Goal: Task Accomplishment & Management: Manage account settings

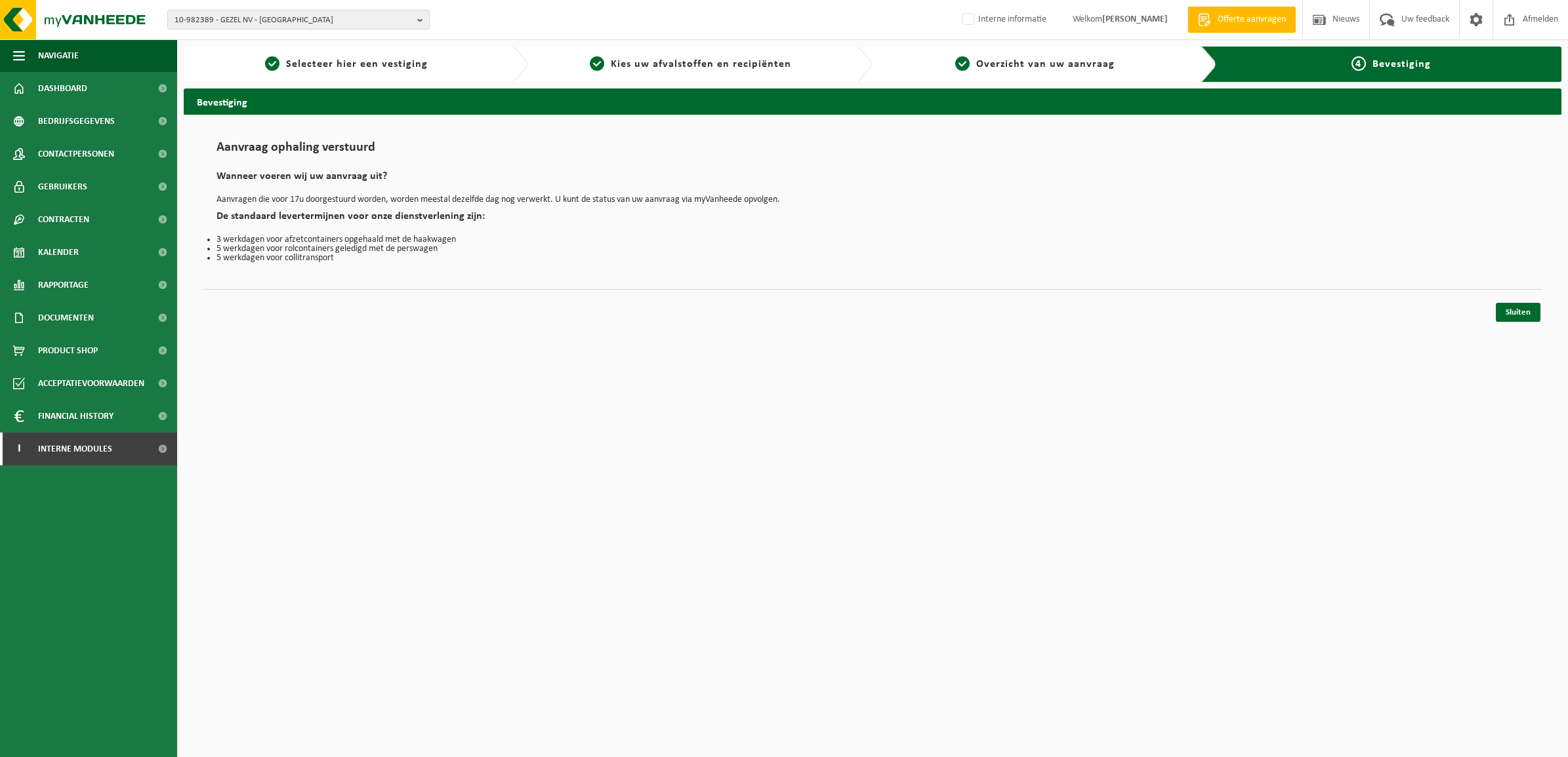
click at [315, 10] on span "10-982389 - GEZEL NV - [GEOGRAPHIC_DATA]" at bounding box center [292, 20] width 237 height 20
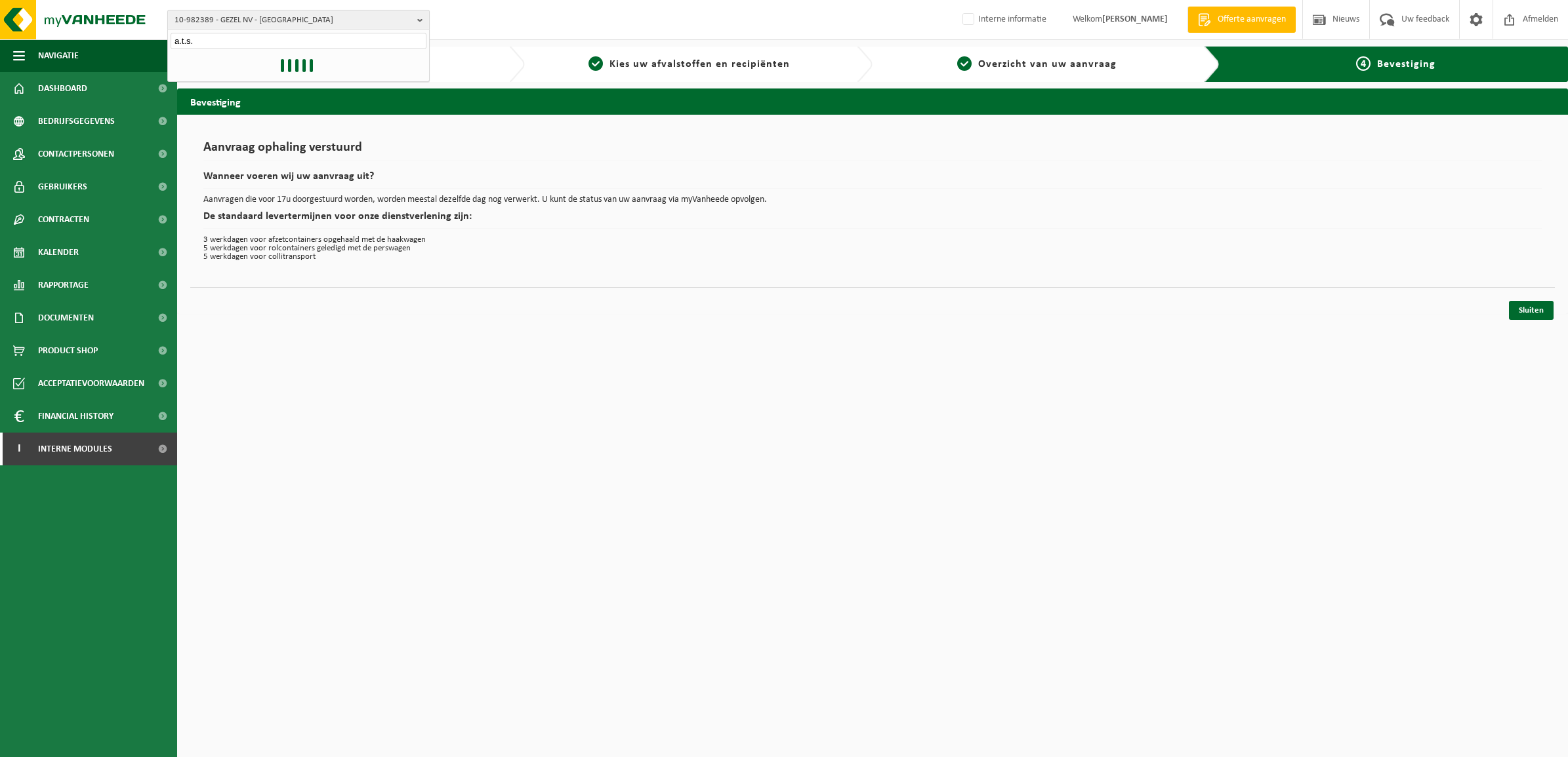
type input "a.t.s."
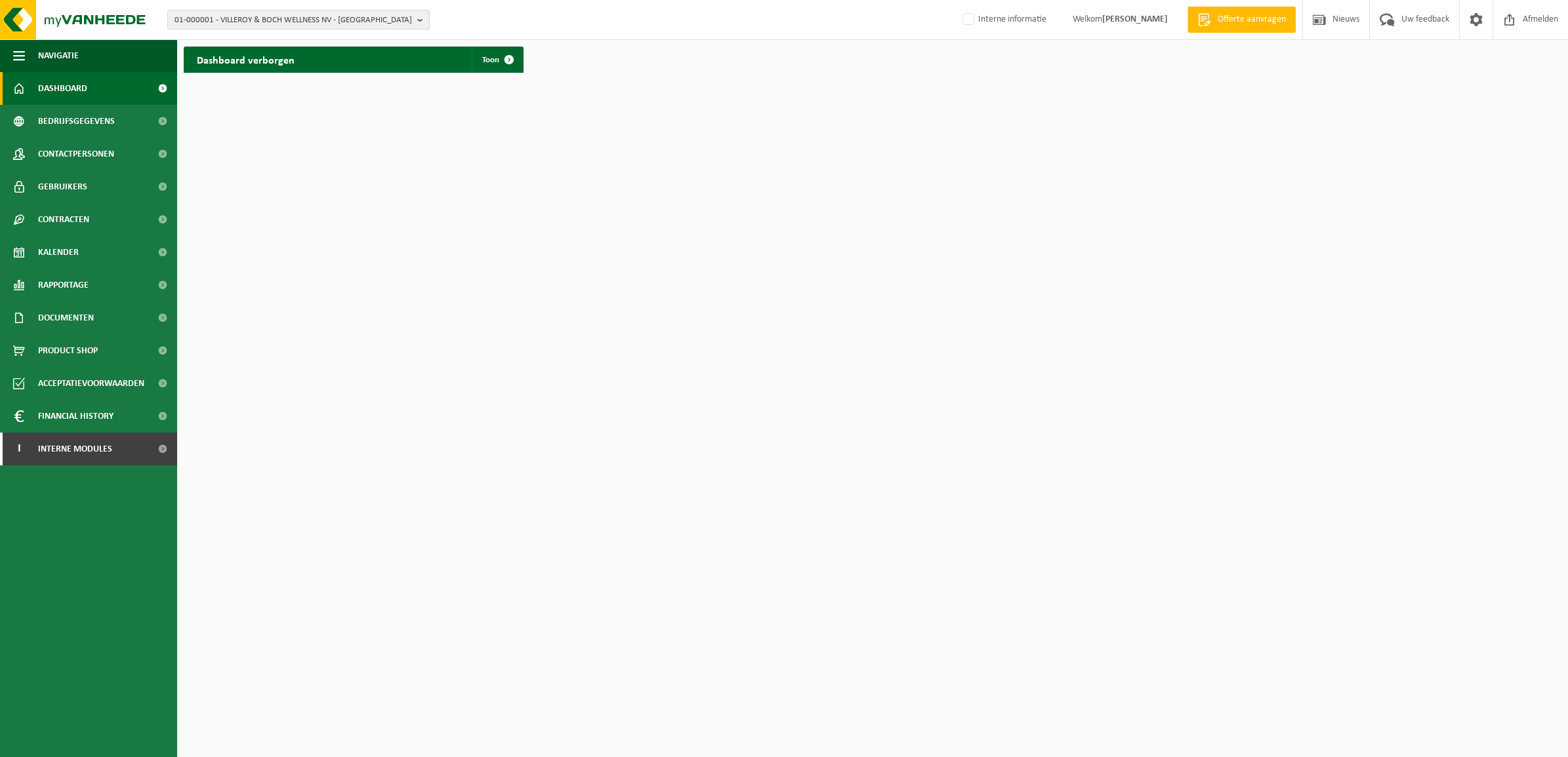
click at [346, 10] on button "01-000001 - VILLEROY & BOCH WELLNESS NV - ROESELARE" at bounding box center [298, 19] width 262 height 20
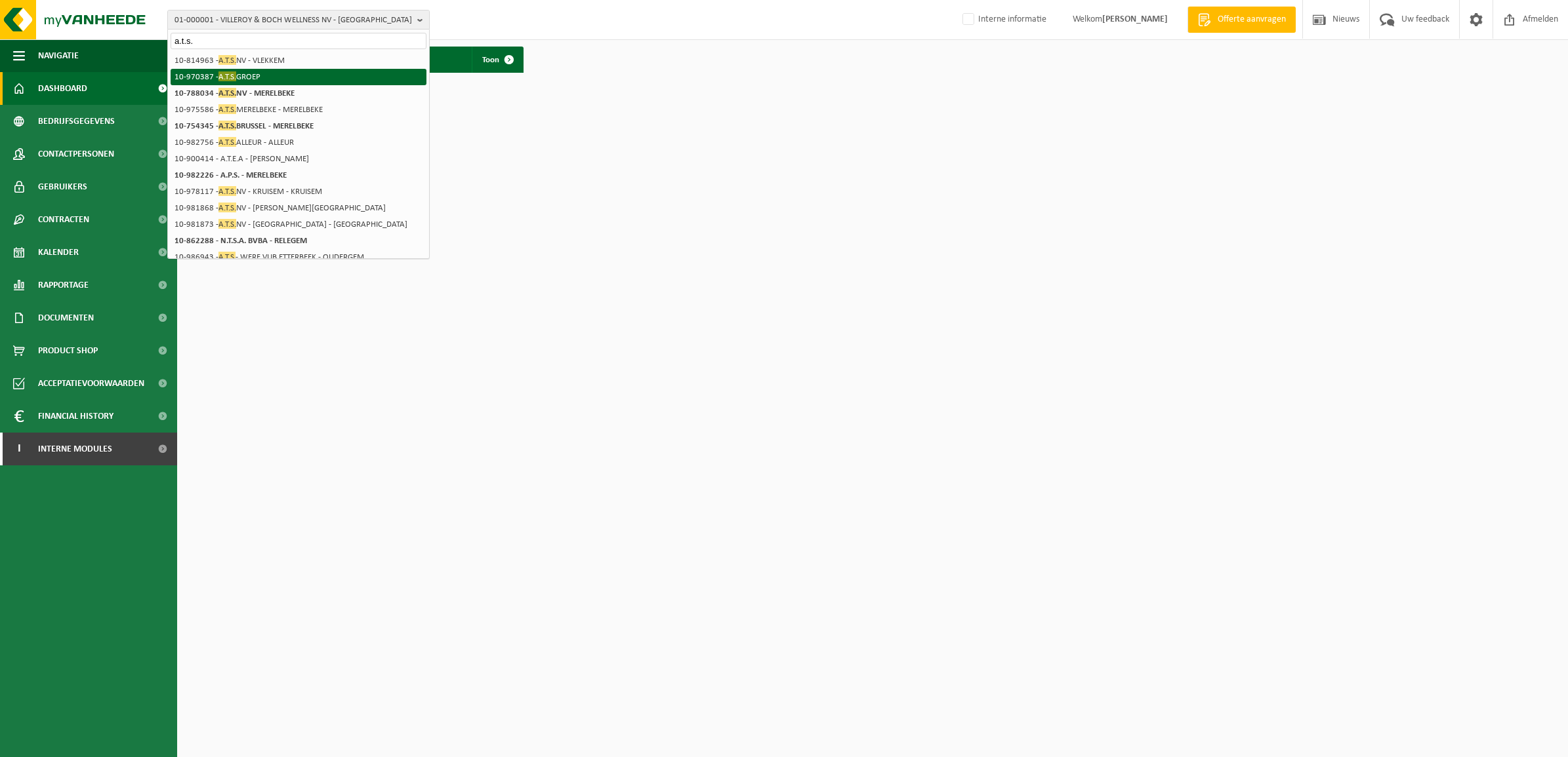
type input "a.t.s."
click at [259, 70] on li "10-970387 - A.T.S. GROEP" at bounding box center [298, 76] width 256 height 16
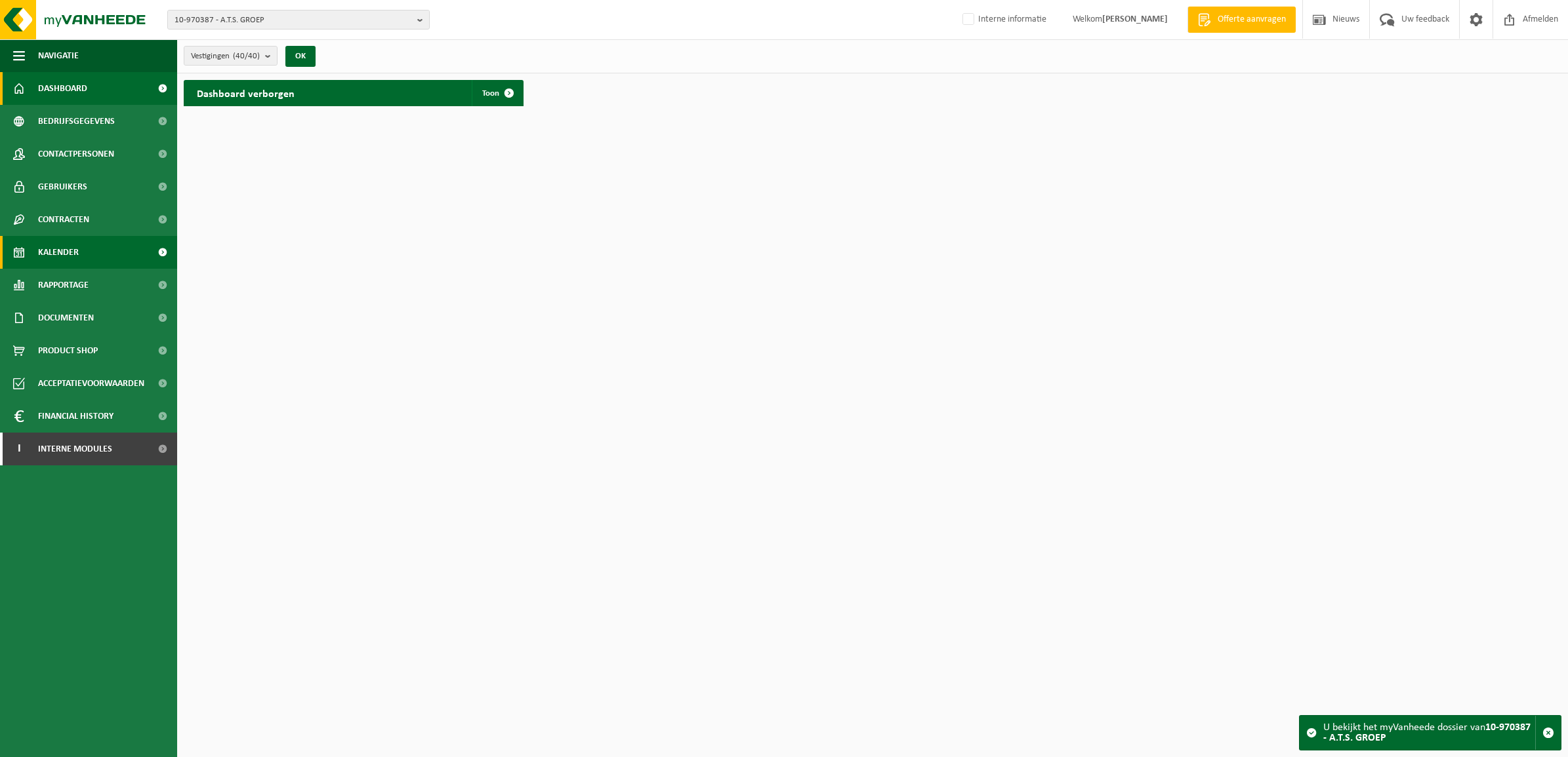
click at [93, 243] on link "Kalender" at bounding box center [89, 252] width 177 height 32
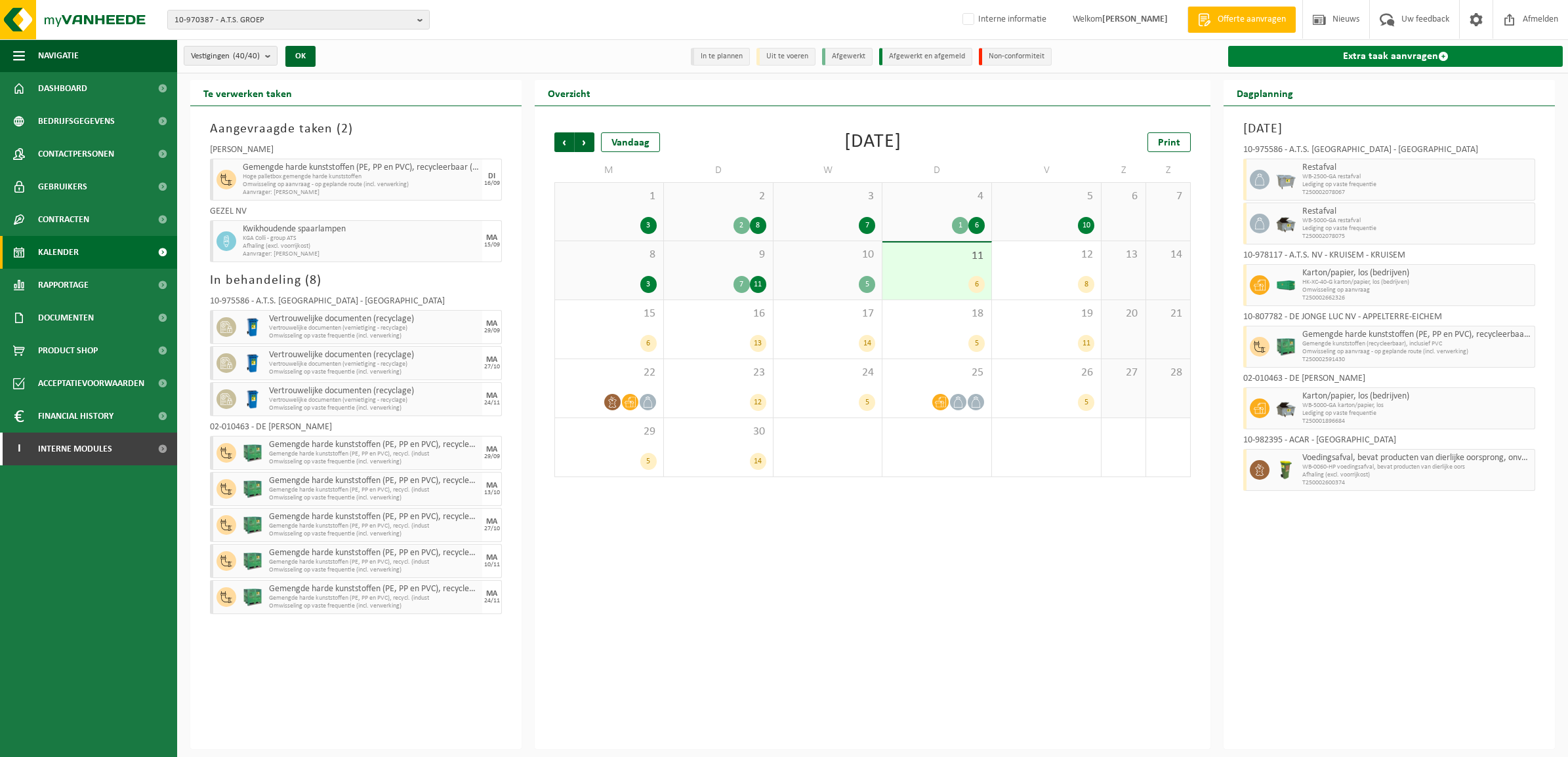
click at [1411, 53] on link "Extra taak aanvragen" at bounding box center [1395, 56] width 334 height 21
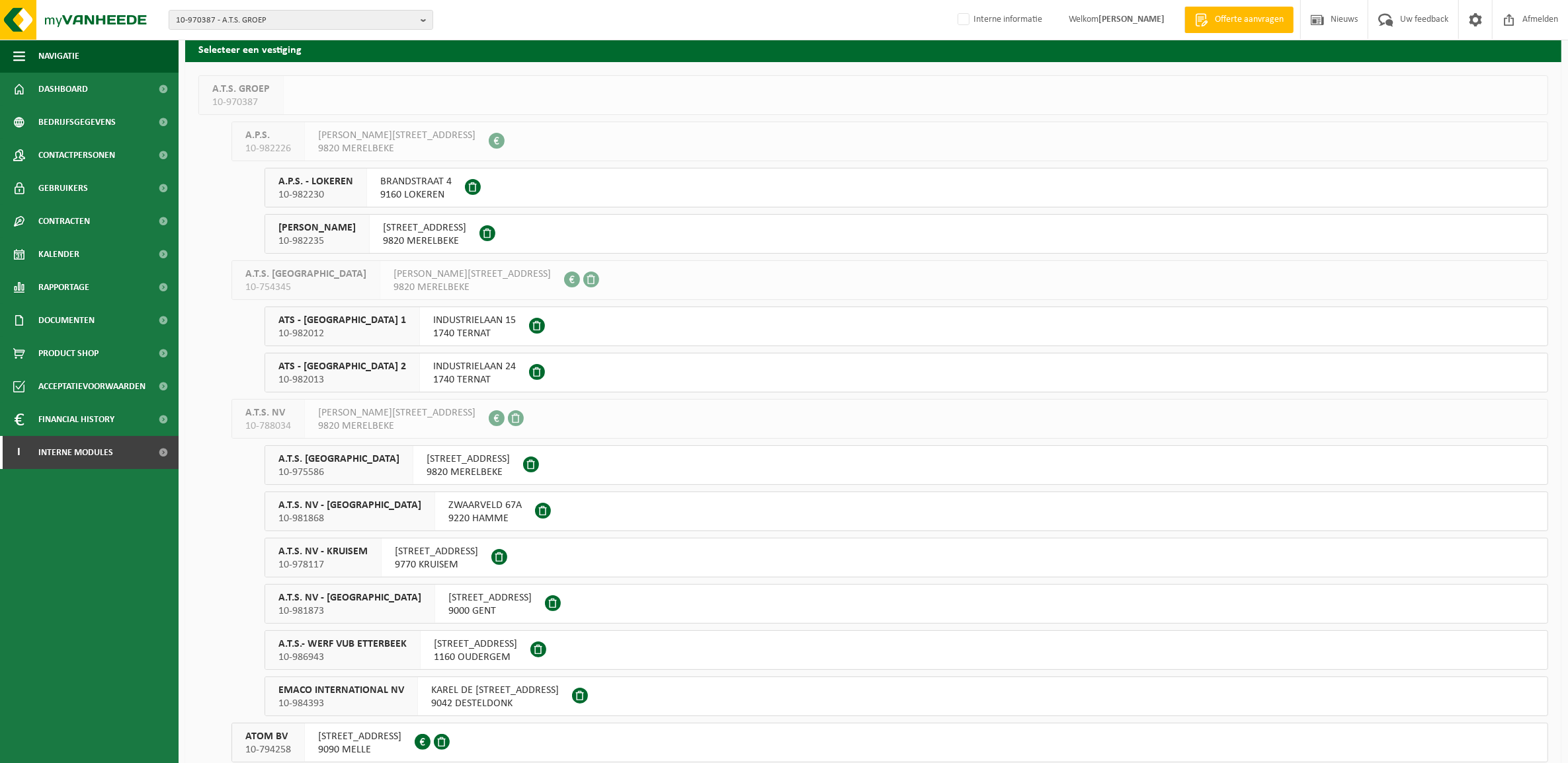
scroll to position [83, 0]
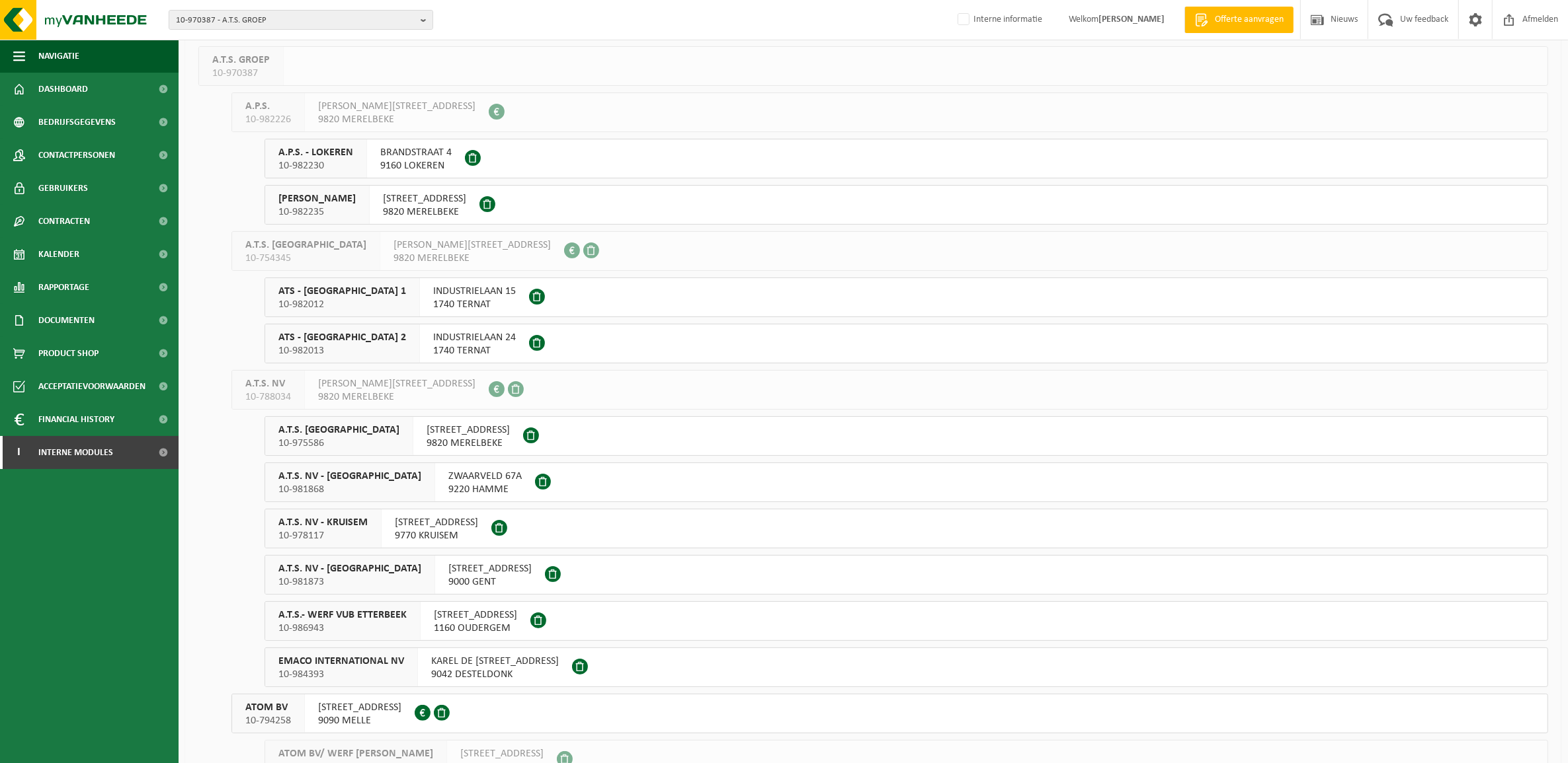
click at [342, 530] on span "A.T.S. NV - KRUISEM" at bounding box center [323, 523] width 89 height 13
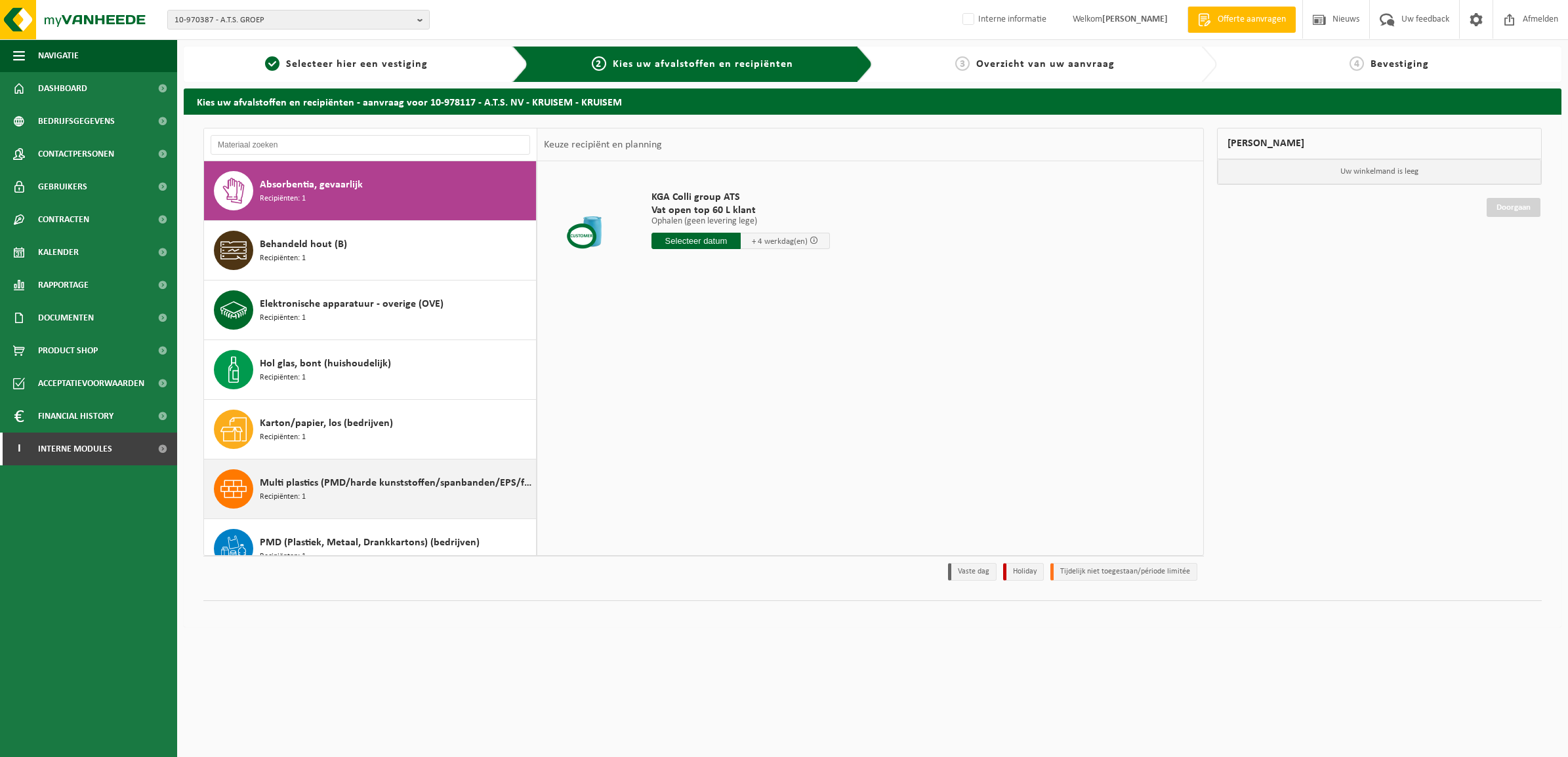
click at [359, 497] on div "Multi plastics (PMD/harde kunststoffen/spanbanden/EPS/folie naturel/folie gemen…" at bounding box center [396, 488] width 272 height 39
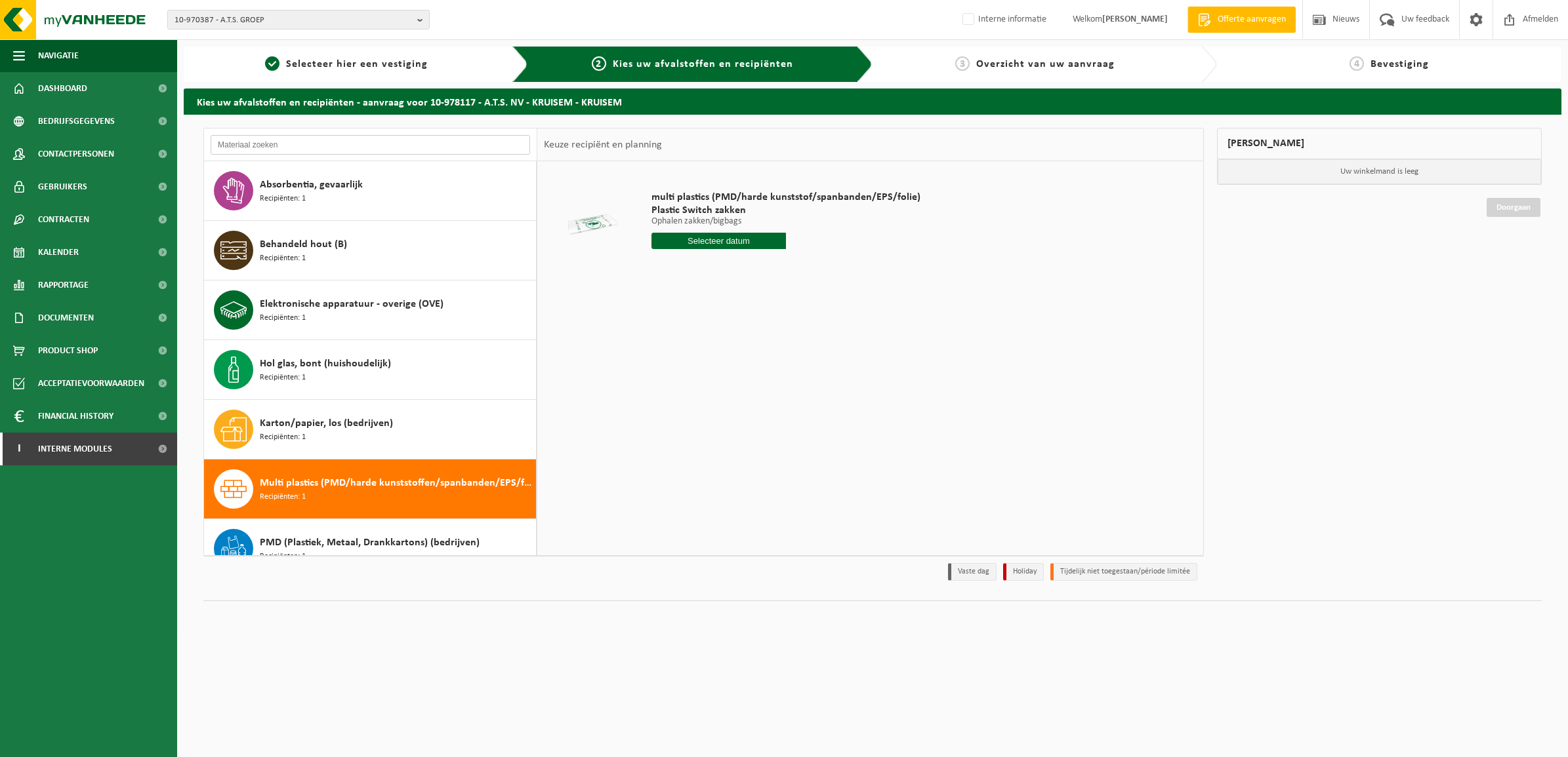
click at [309, 148] on input "text" at bounding box center [370, 145] width 319 height 20
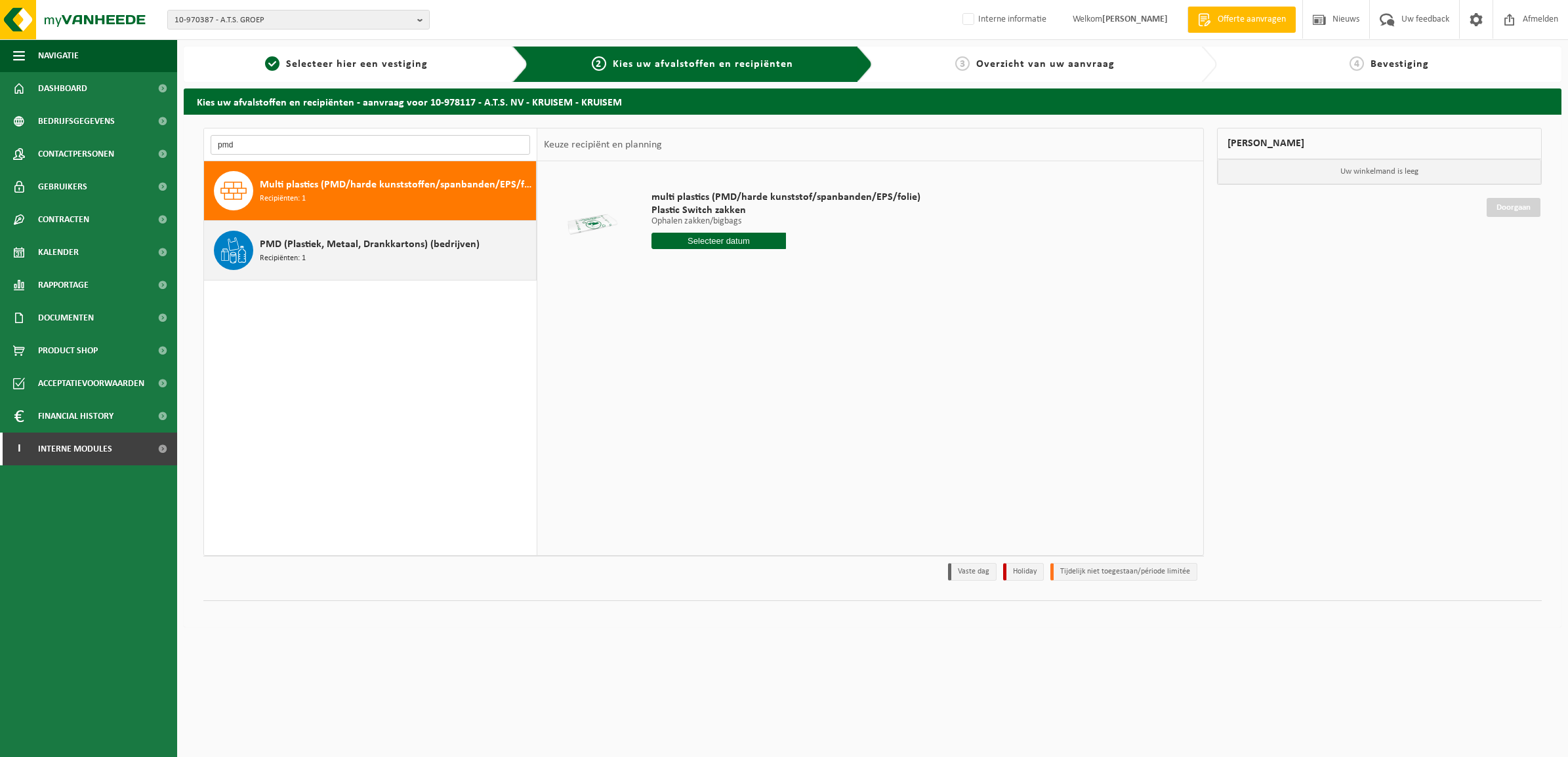
type input "pmd"
click at [338, 237] on span "PMD (Plastiek, Metaal, Drankkartons) (bedrijven)" at bounding box center [370, 245] width 220 height 16
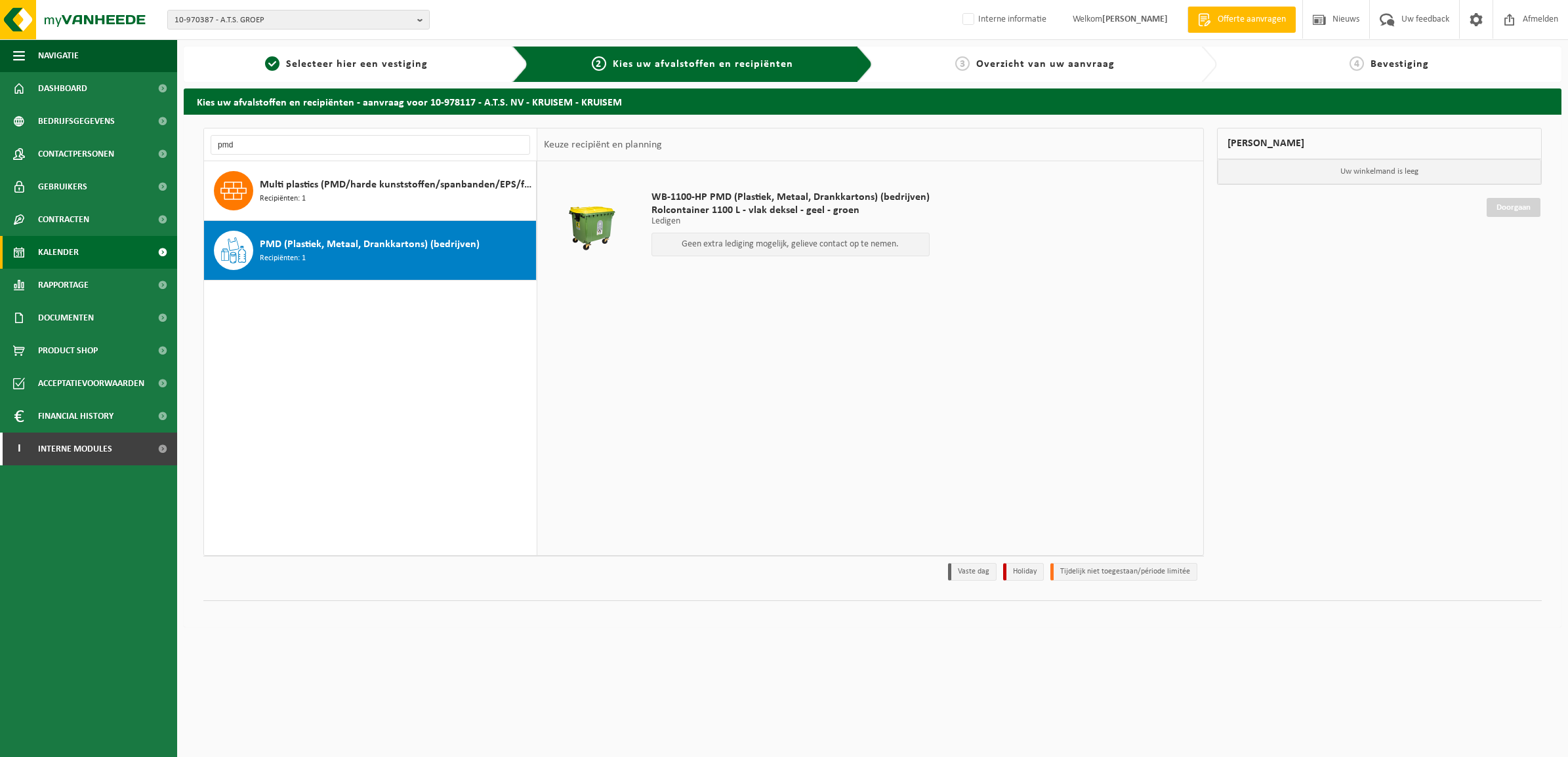
click at [64, 254] on span "Kalender" at bounding box center [58, 252] width 41 height 32
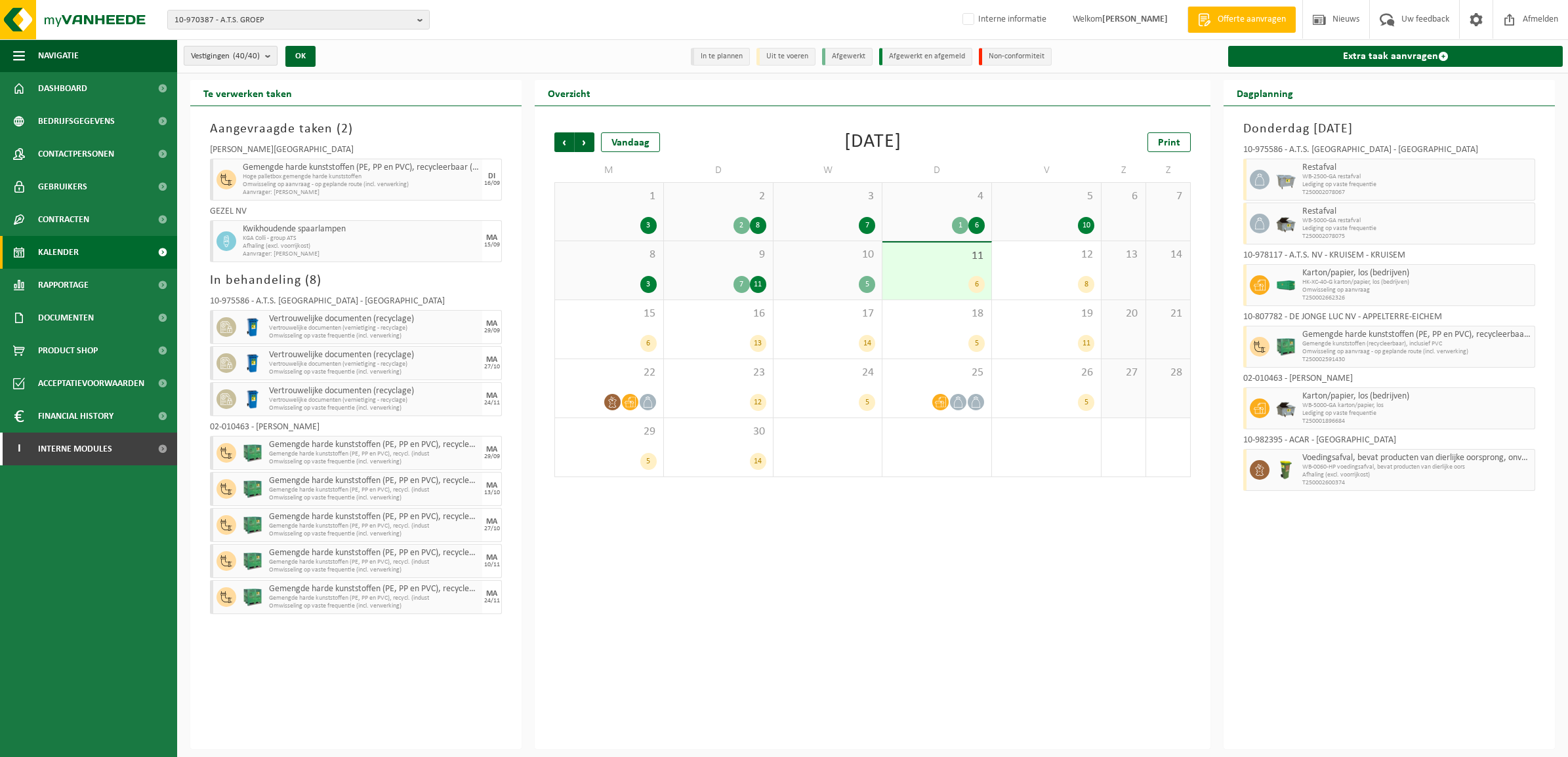
click at [262, 46] on button "Vestigingen (40/40)" at bounding box center [231, 55] width 93 height 20
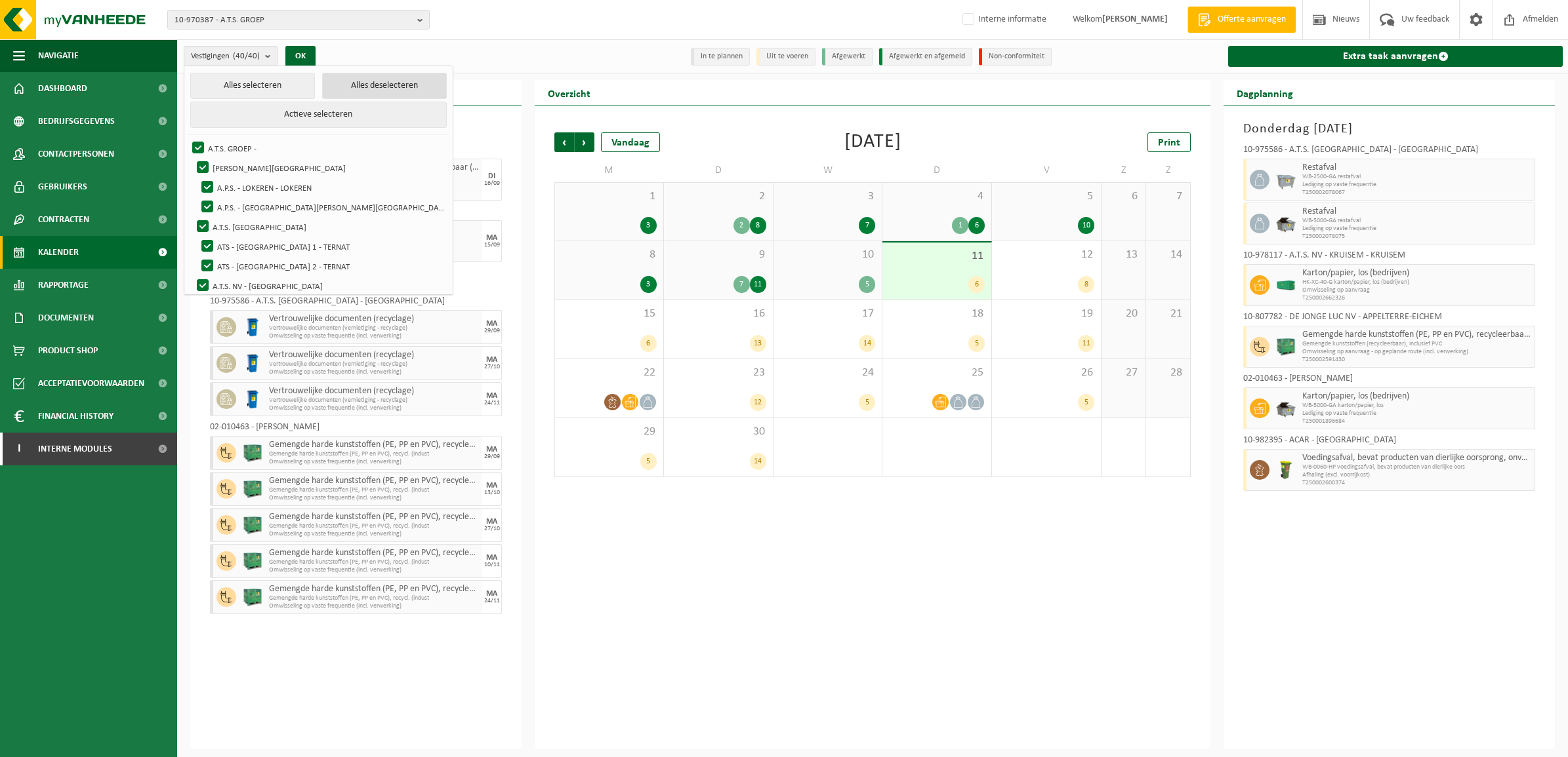
click at [354, 87] on button "Alles deselecteren" at bounding box center [384, 86] width 125 height 27
checkbox input "false"
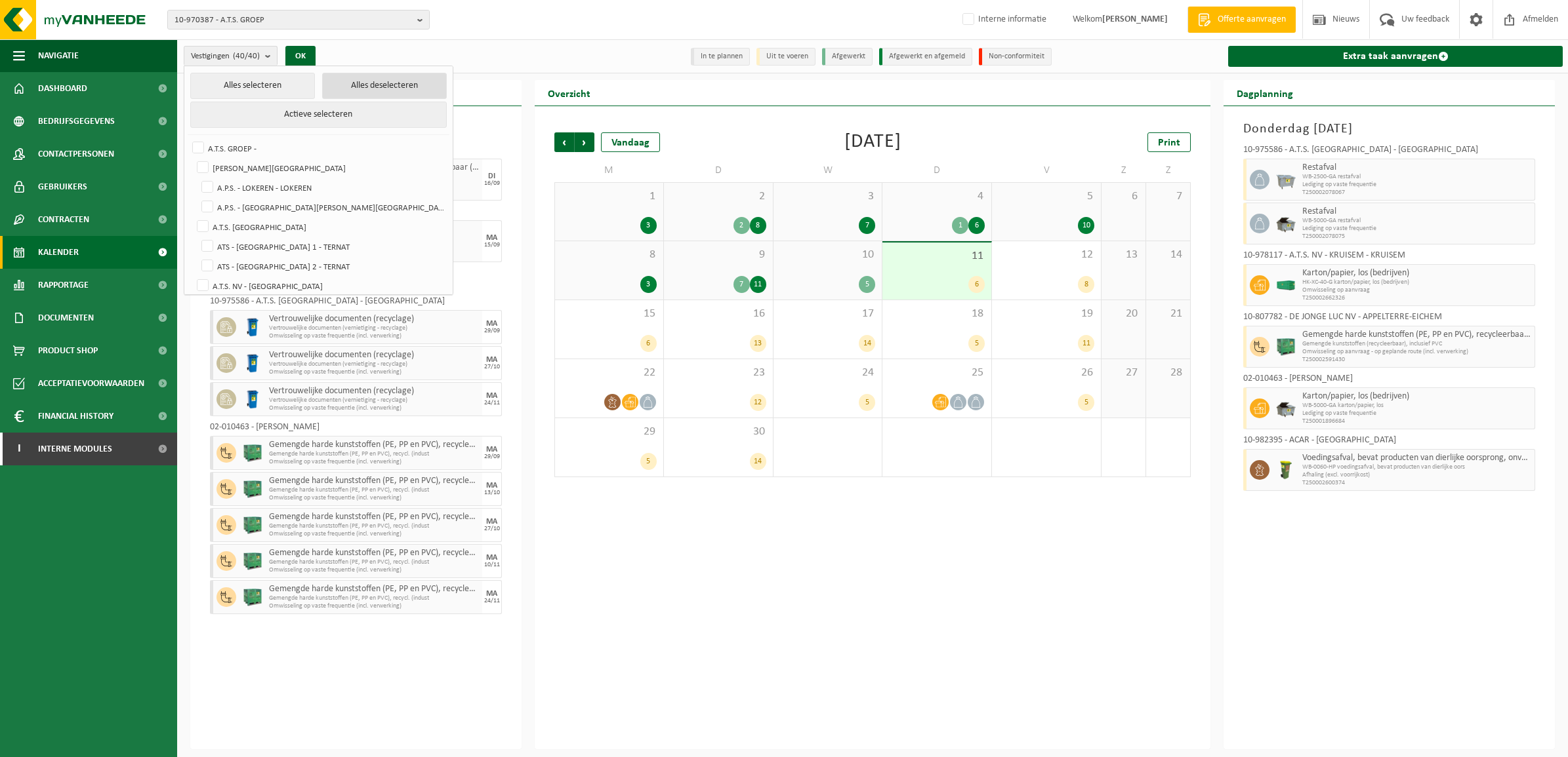
checkbox input "false"
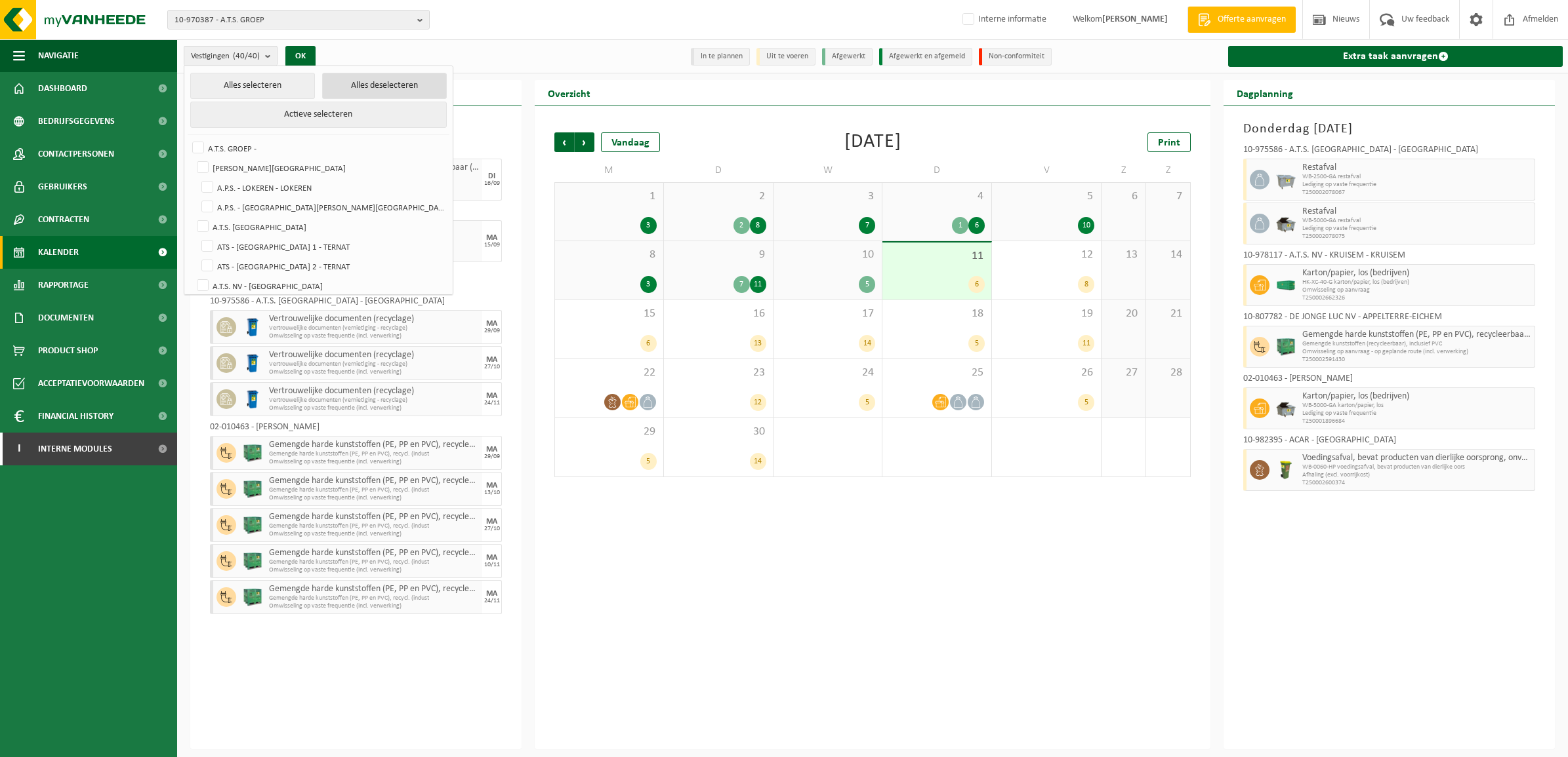
checkbox input "false"
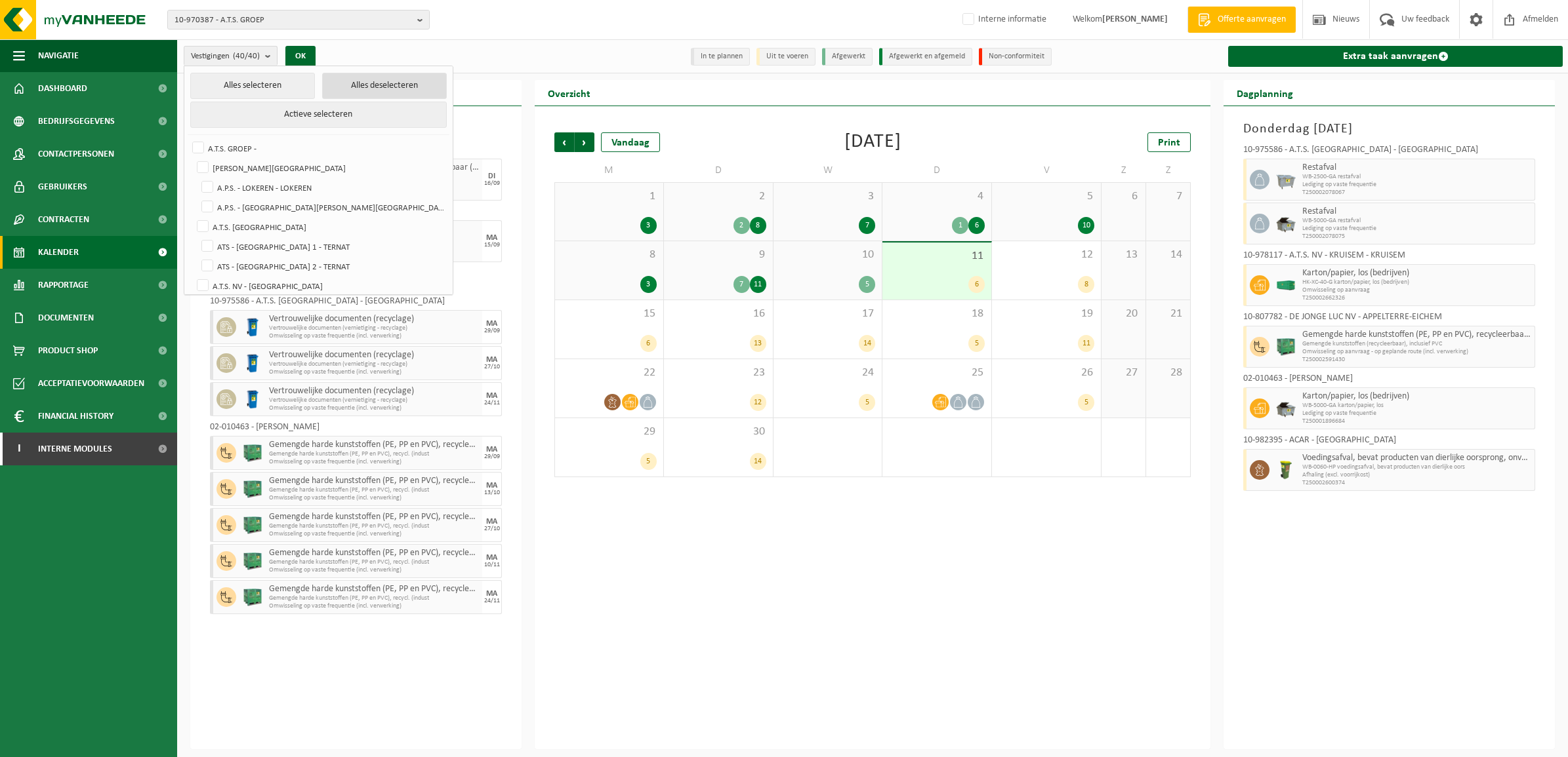
checkbox input "false"
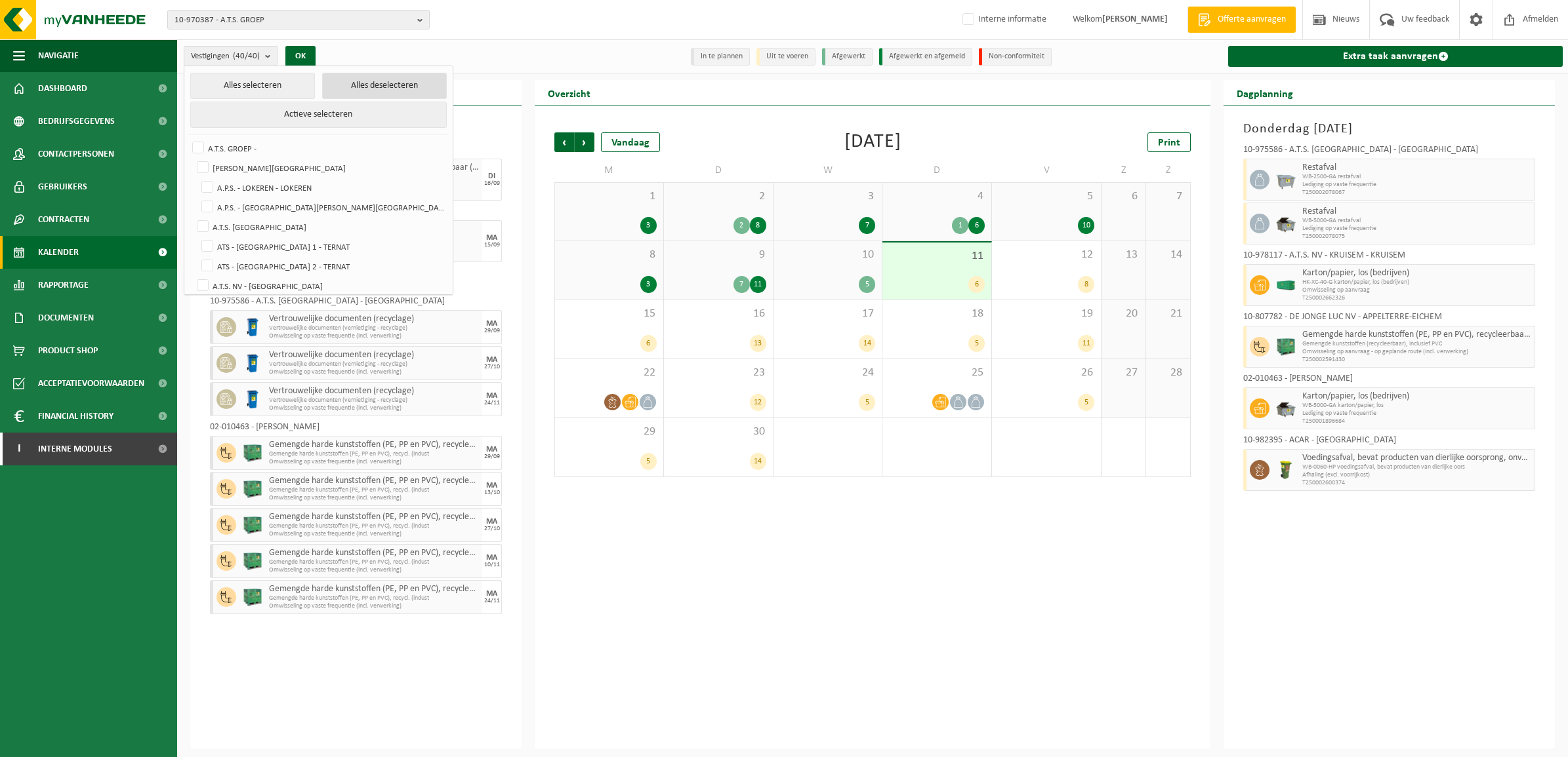
checkbox input "false"
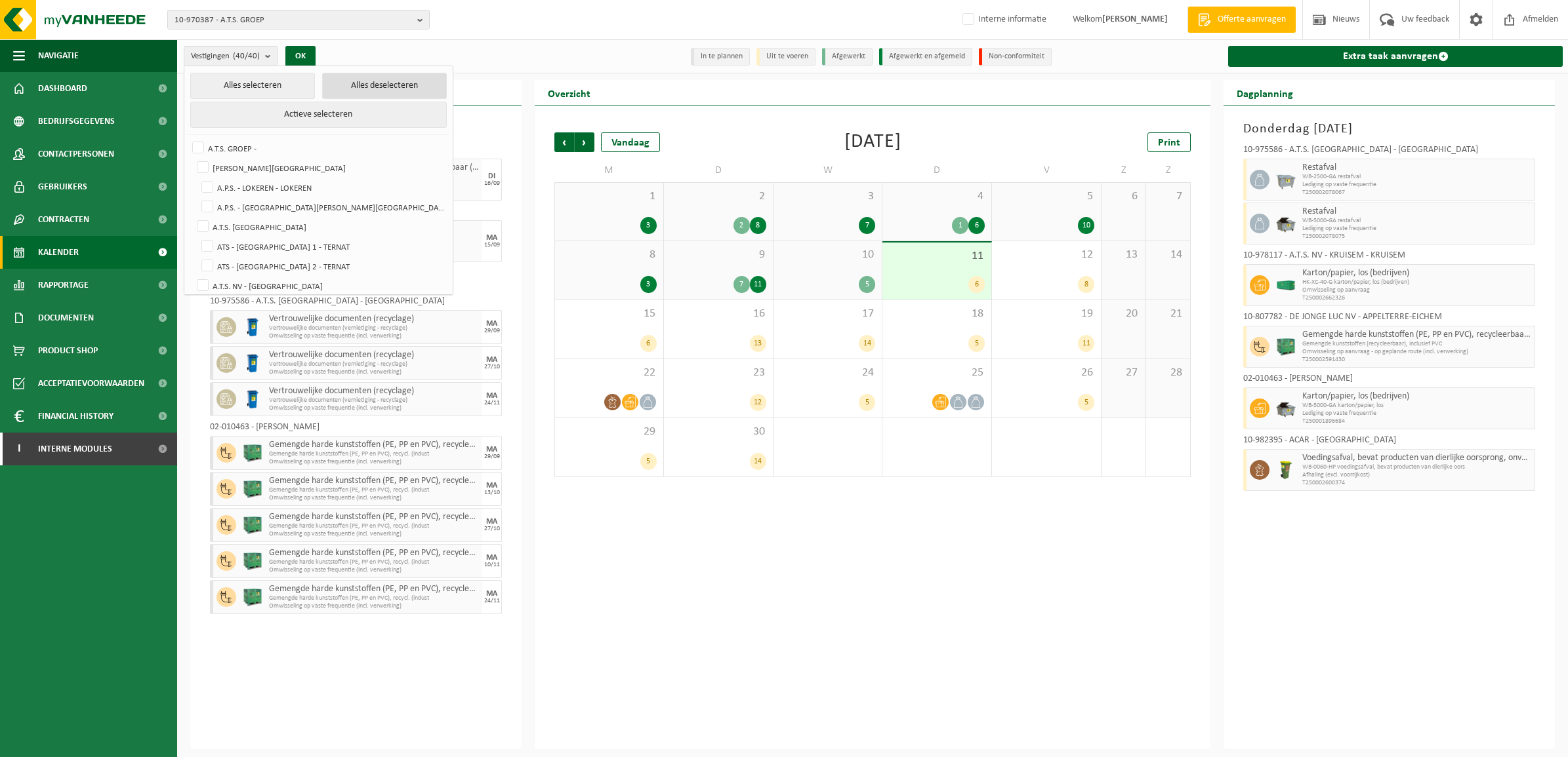
checkbox input "false"
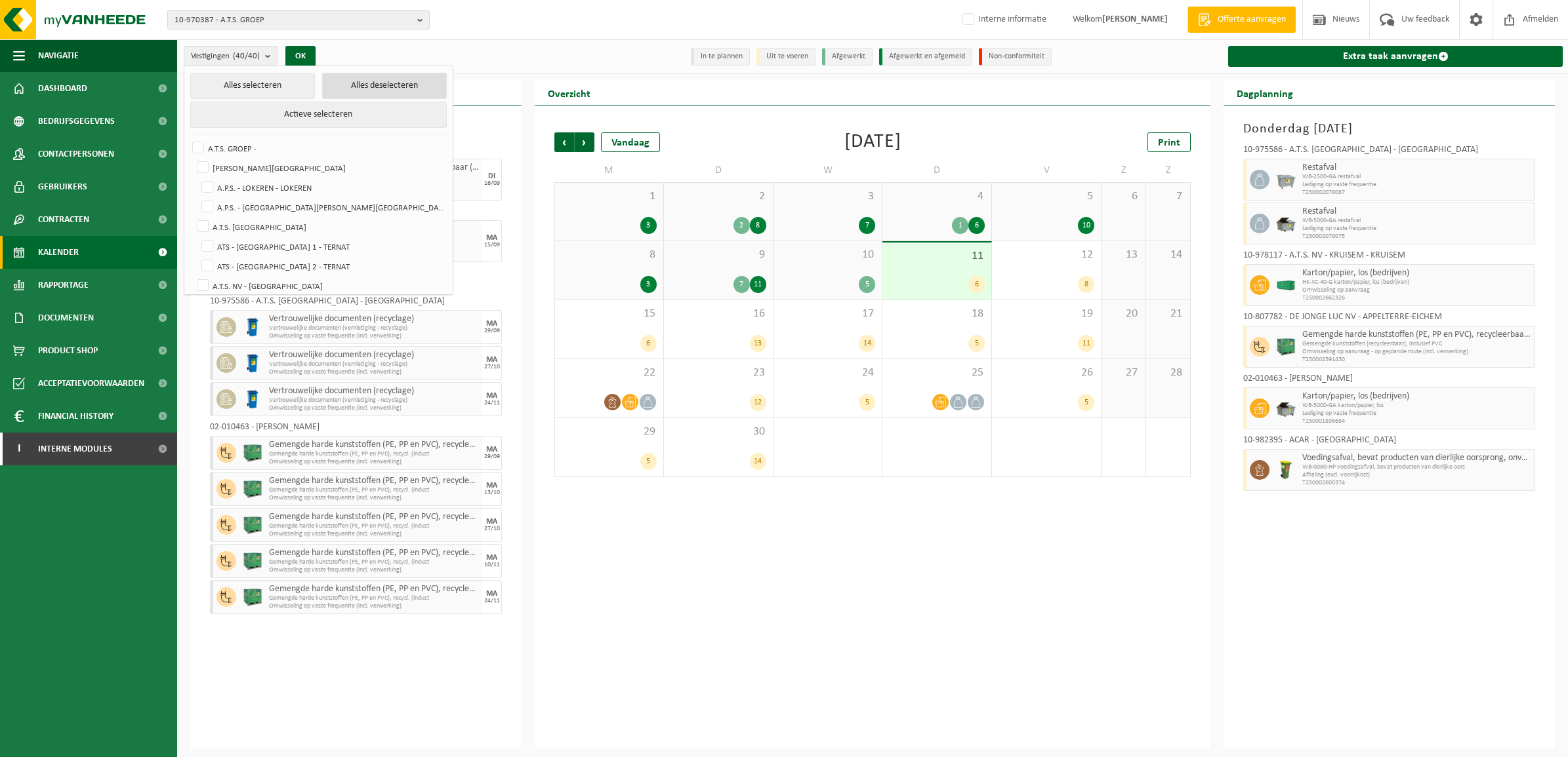
checkbox input "false"
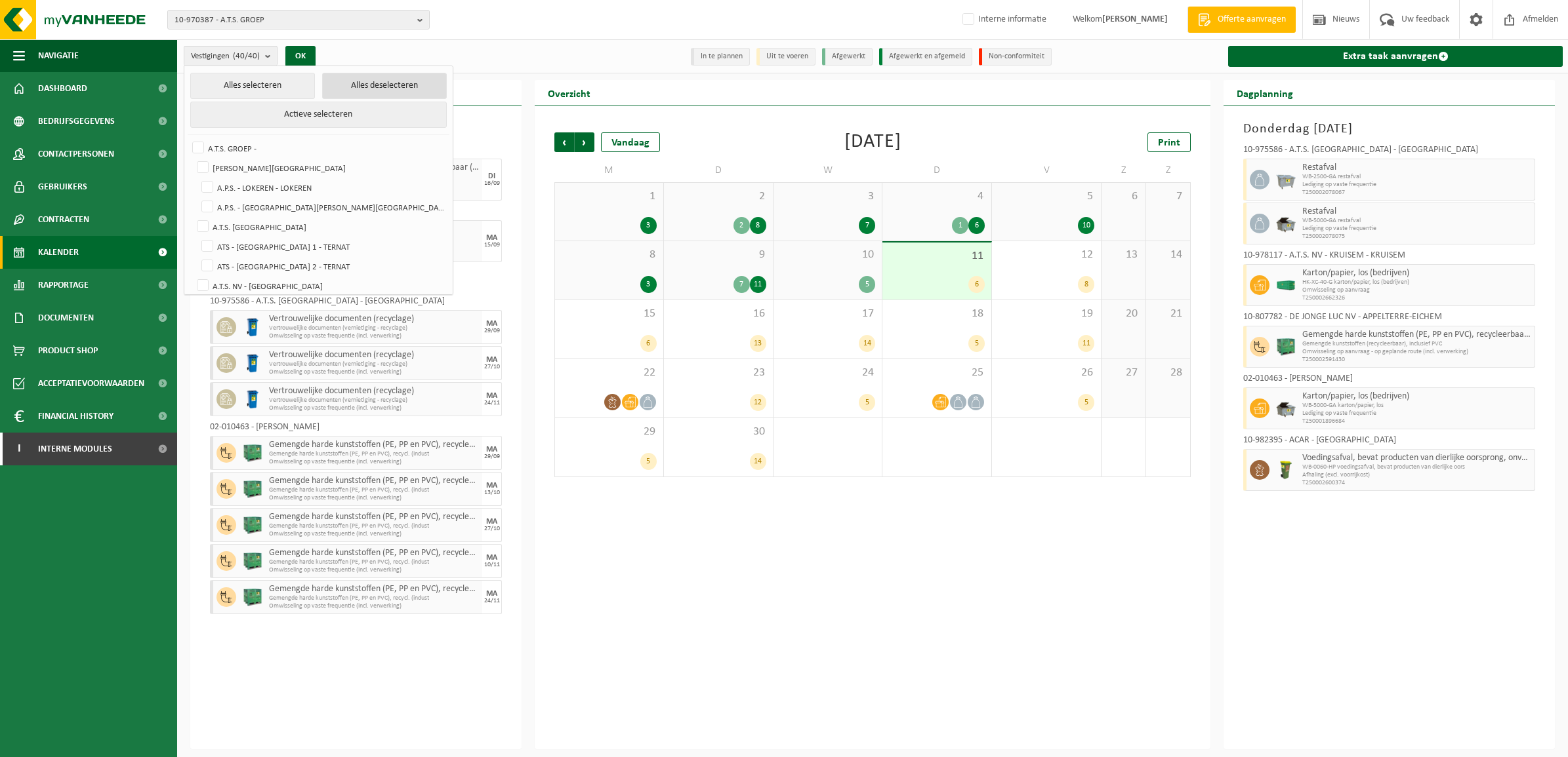
checkbox input "false"
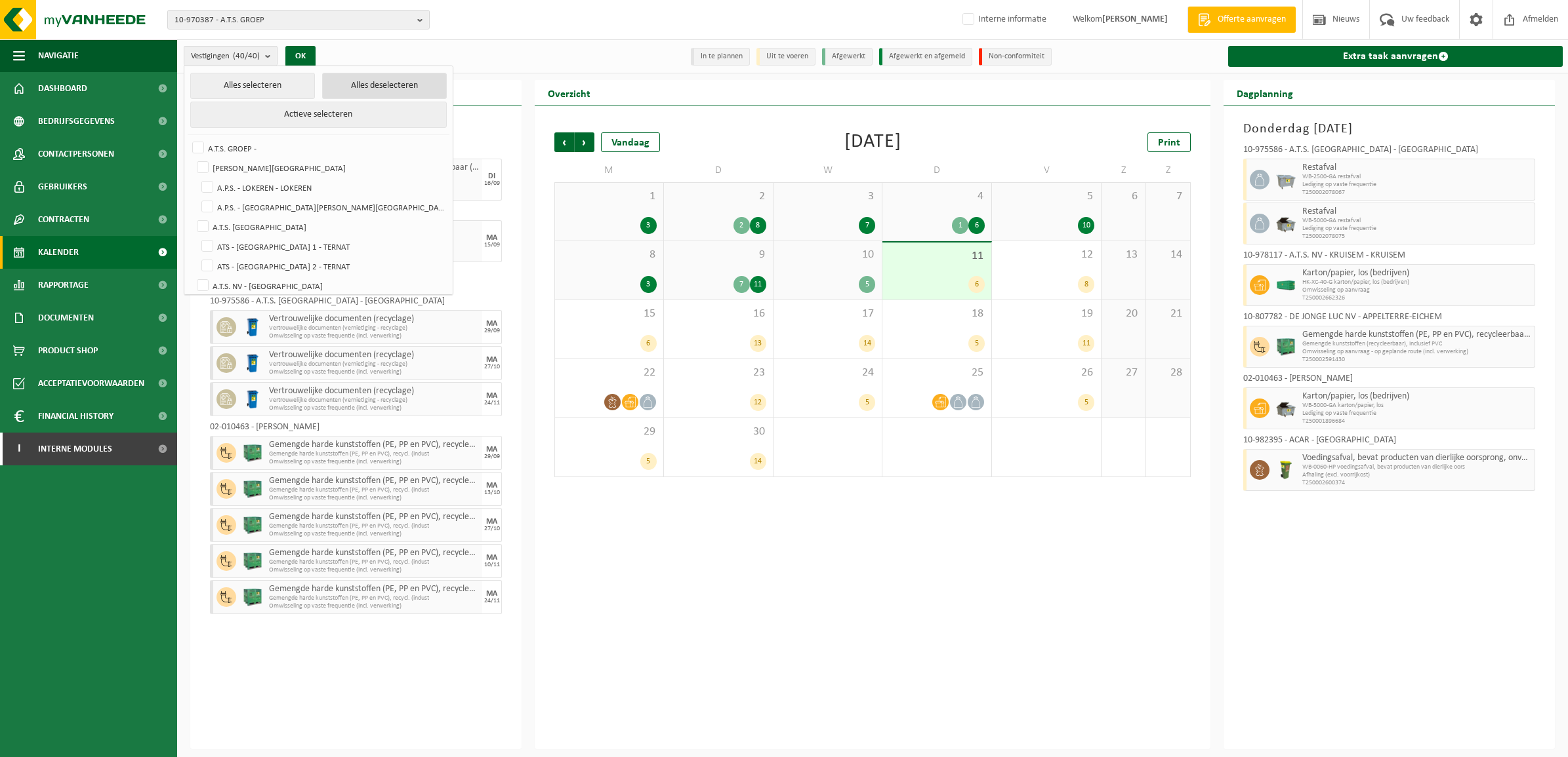
checkbox input "false"
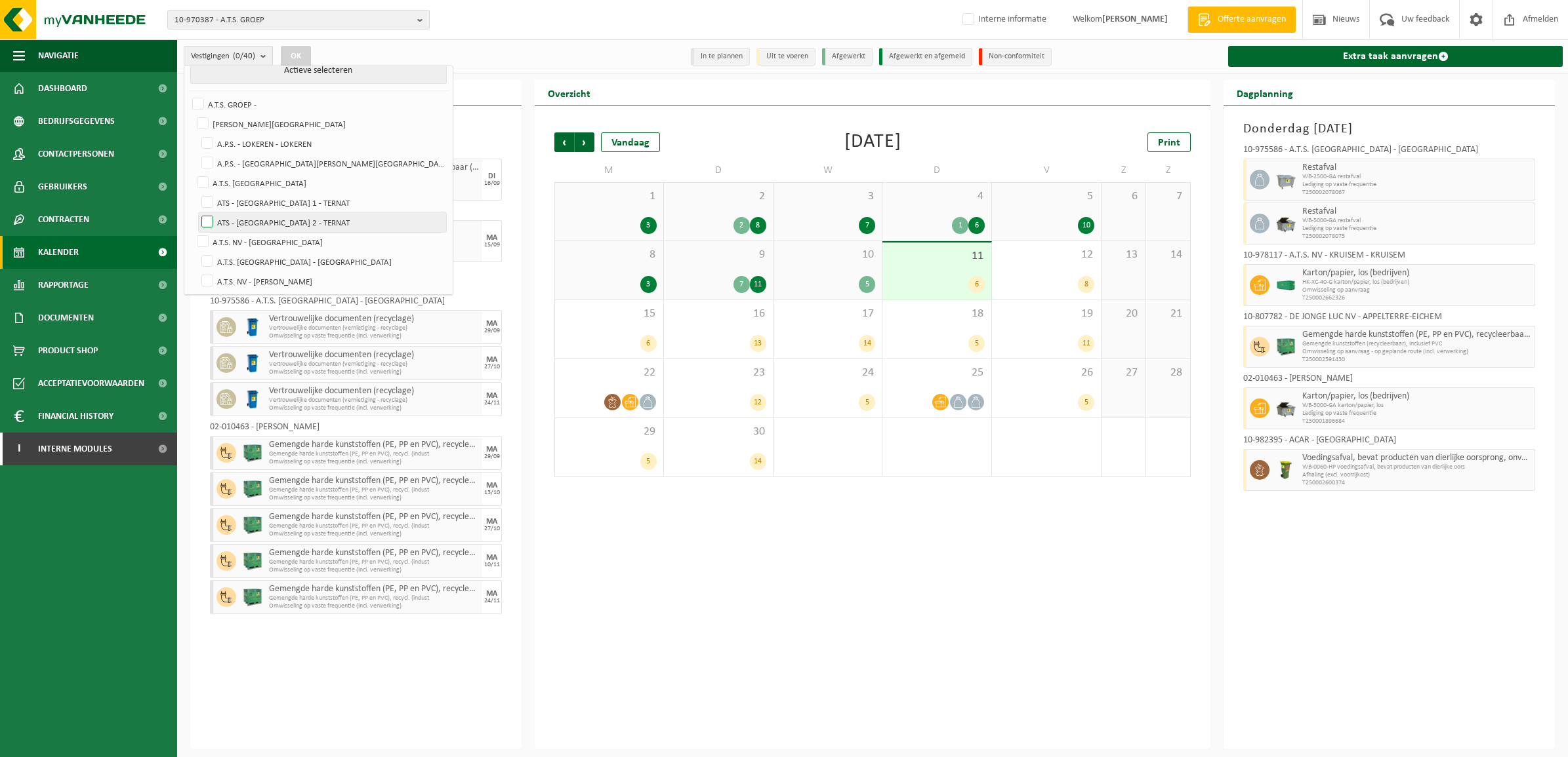
scroll to position [82, 0]
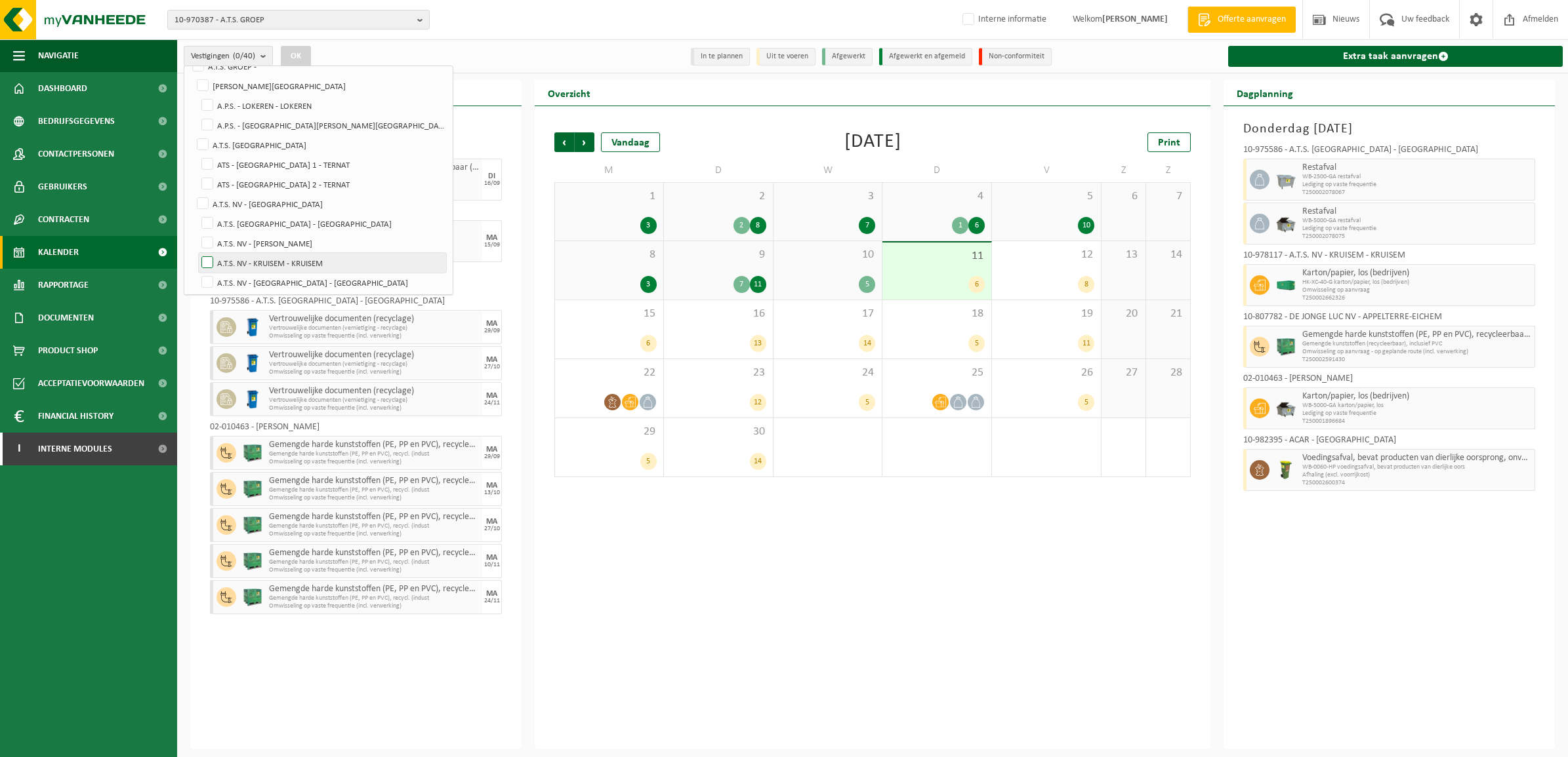
click at [281, 260] on label "A.T.S. NV - KRUISEM - KRUISEM" at bounding box center [323, 263] width 248 height 20
click at [197, 253] on input "A.T.S. NV - KRUISEM - KRUISEM" at bounding box center [196, 252] width 1 height 1
checkbox input "true"
click at [296, 50] on button "OK" at bounding box center [296, 56] width 30 height 21
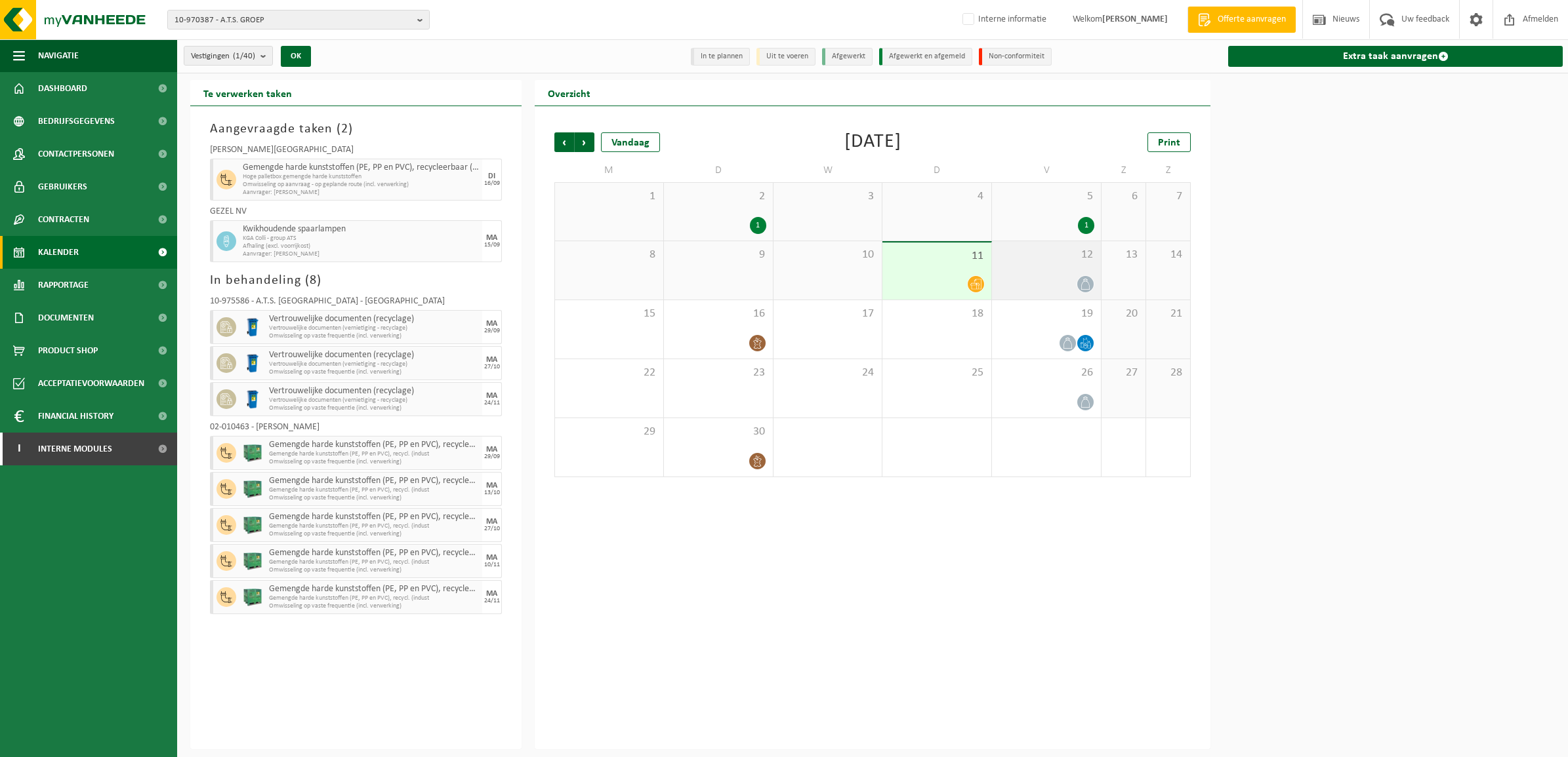
click at [1066, 270] on div "12" at bounding box center [1046, 269] width 109 height 58
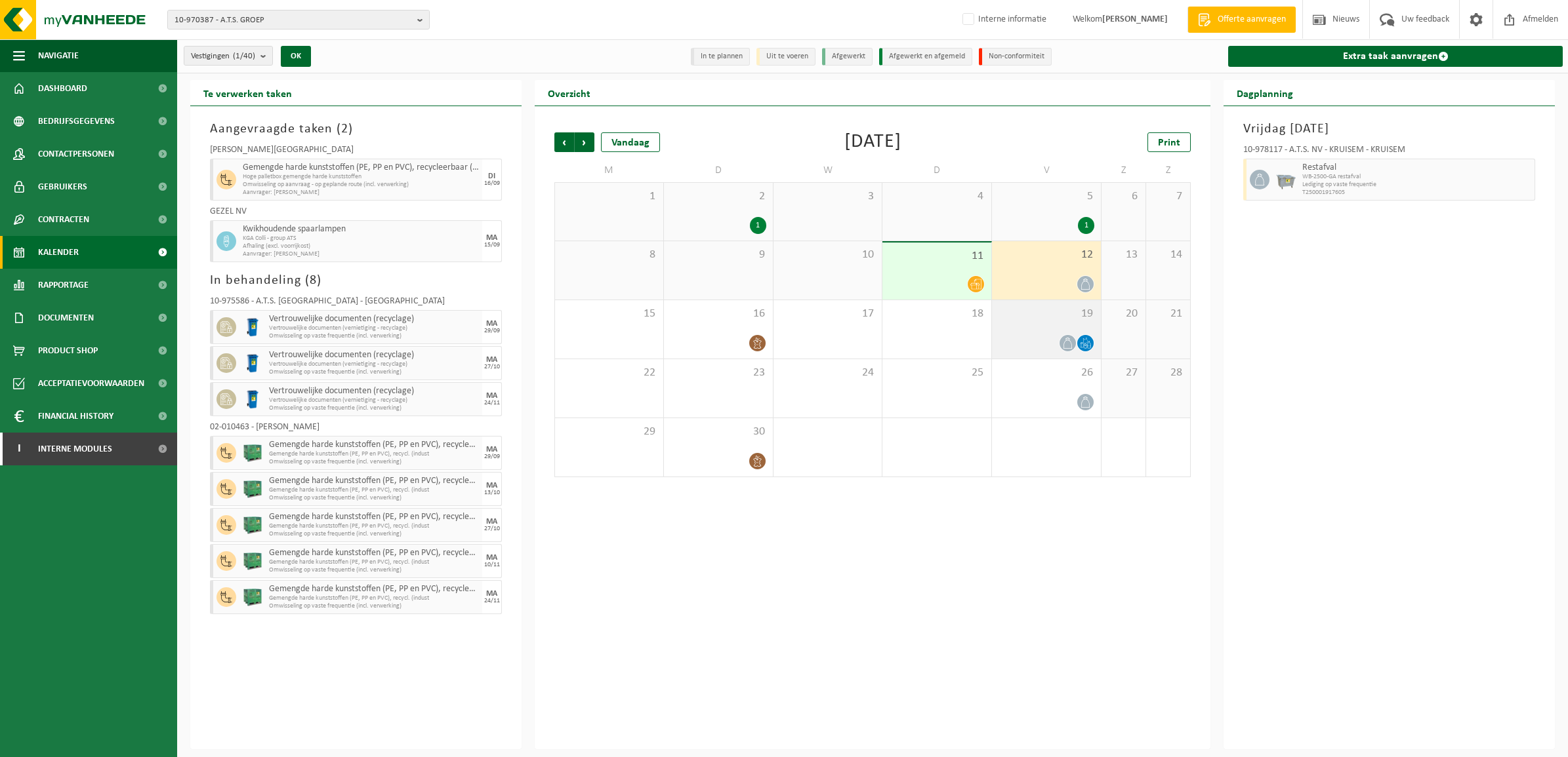
click at [1037, 327] on div "19" at bounding box center [1046, 329] width 109 height 58
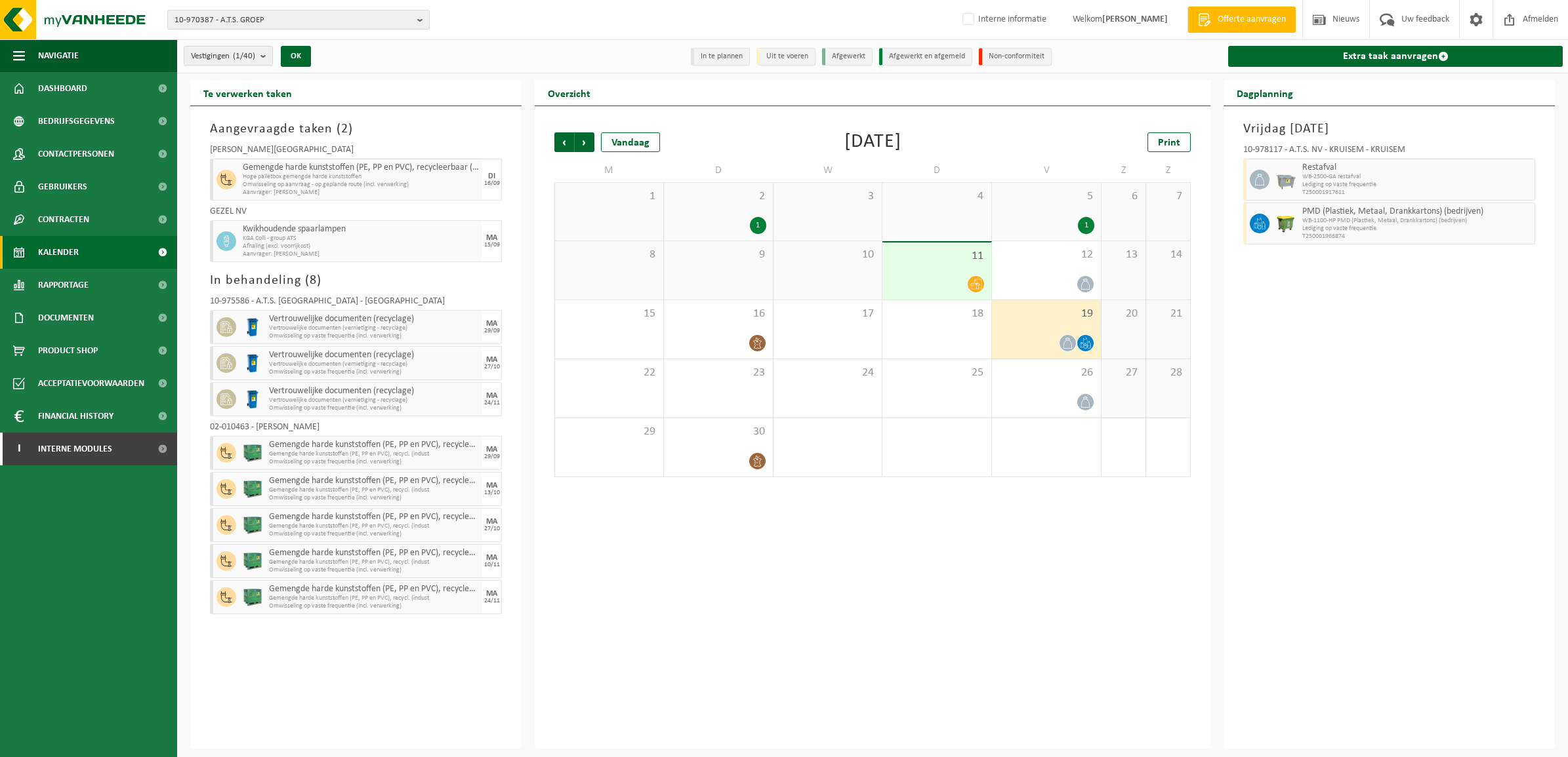
click at [1040, 209] on div "5 1" at bounding box center [1046, 211] width 109 height 58
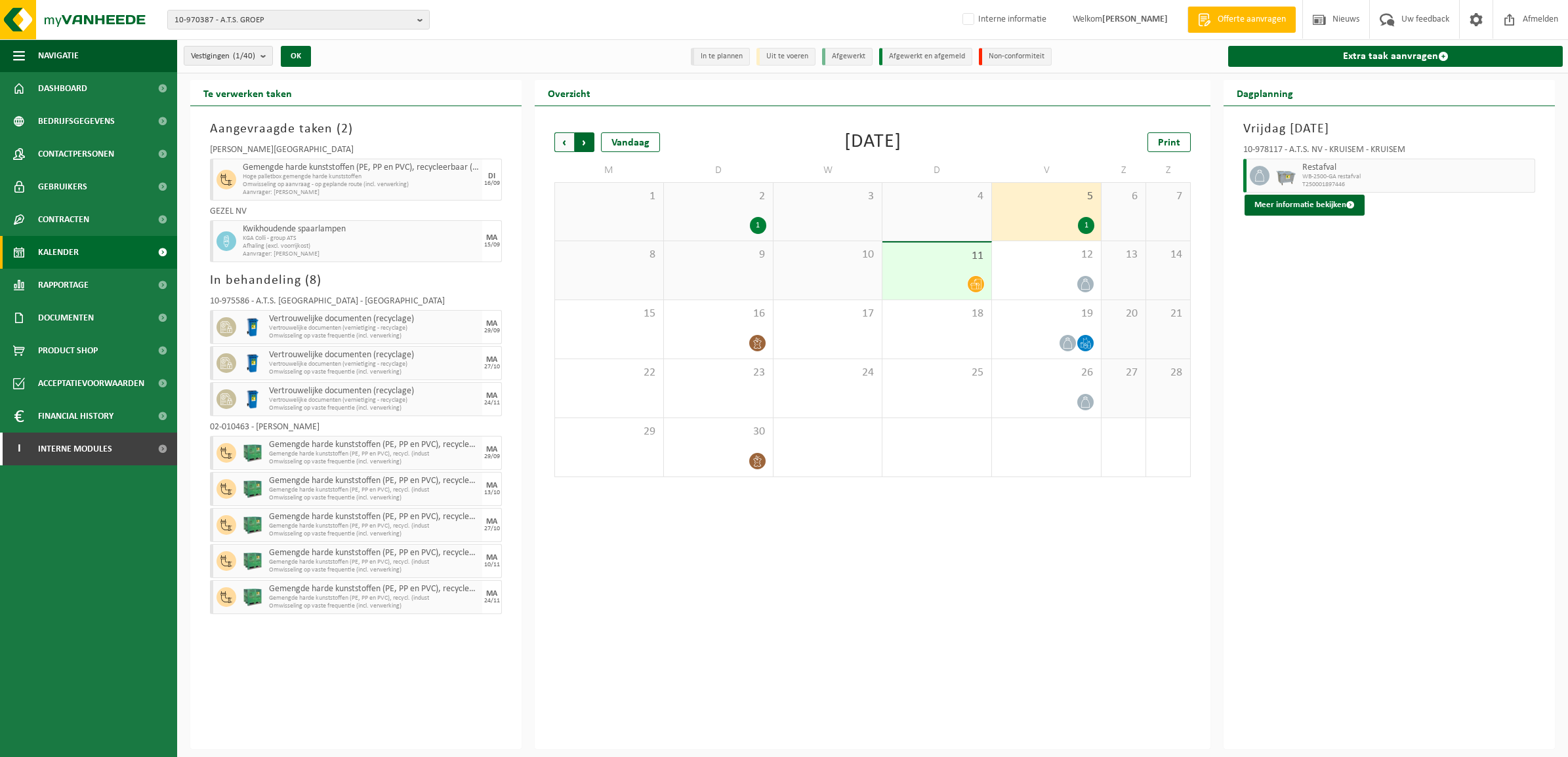
click at [563, 139] on span "Vorige" at bounding box center [564, 142] width 20 height 20
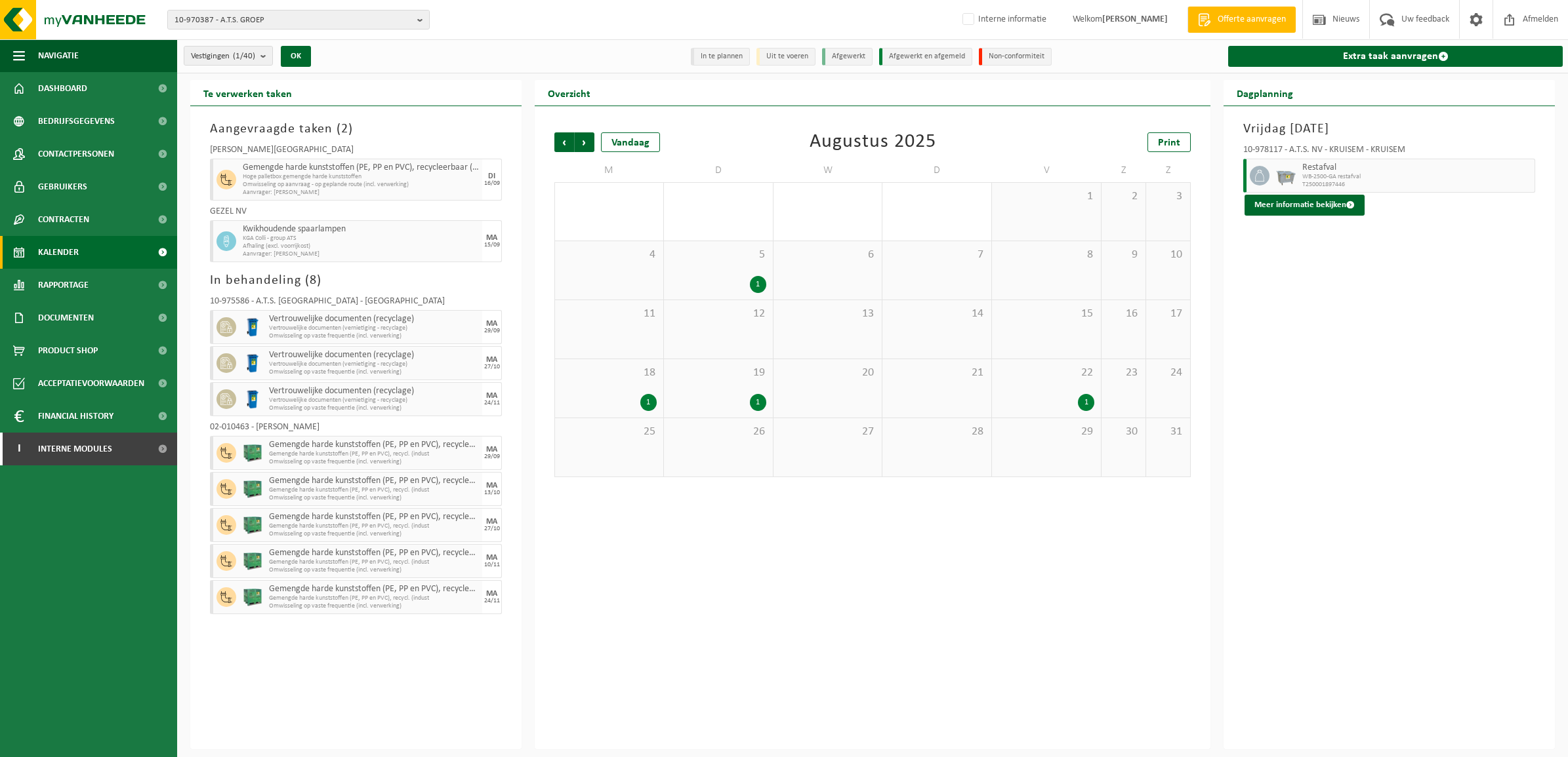
click at [1058, 371] on span "22" at bounding box center [1046, 372] width 96 height 14
click at [583, 136] on span "Volgende" at bounding box center [584, 142] width 20 height 20
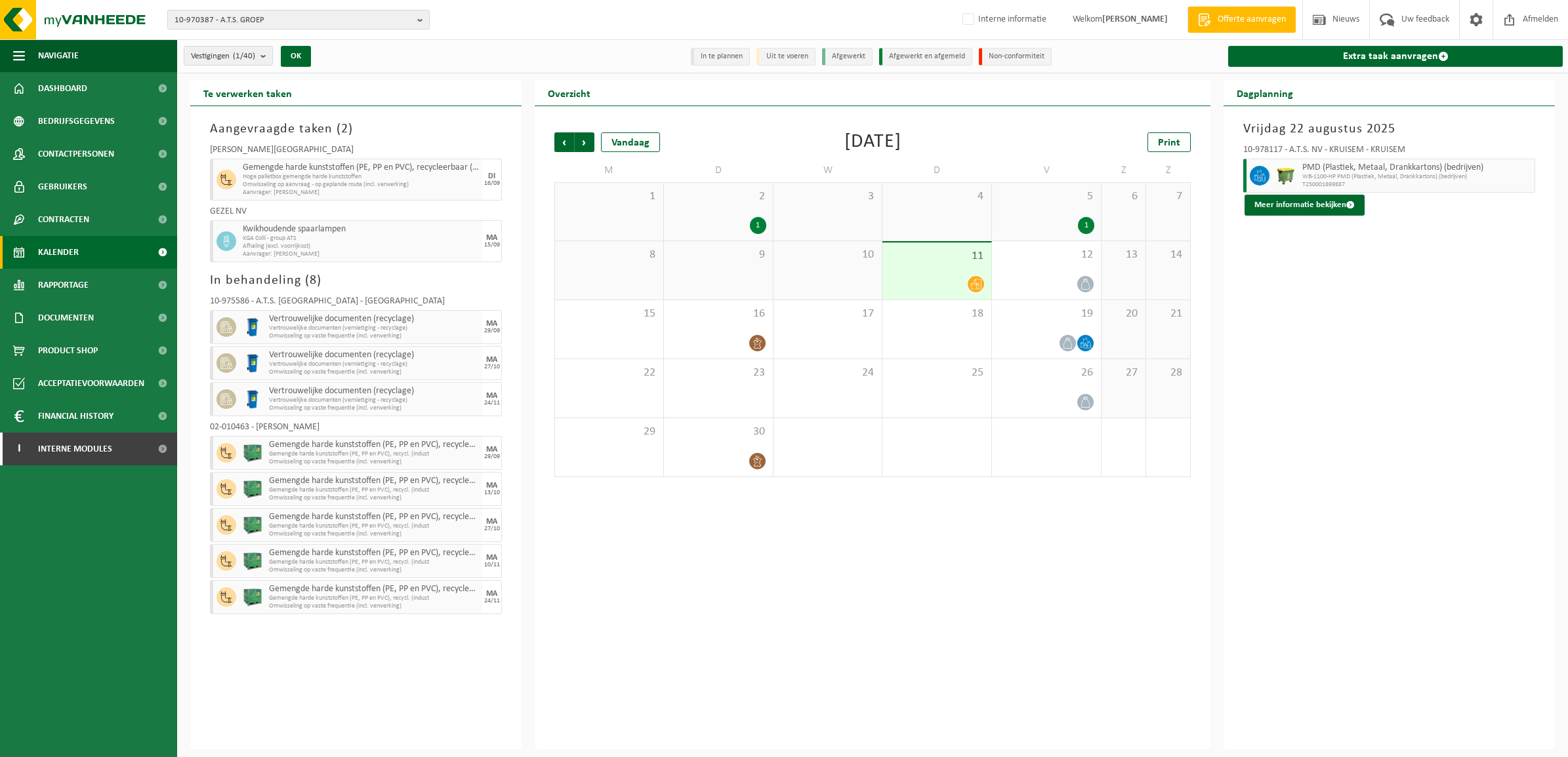
click at [302, 24] on span "10-970387 - A.T.S. GROEP" at bounding box center [292, 20] width 237 height 20
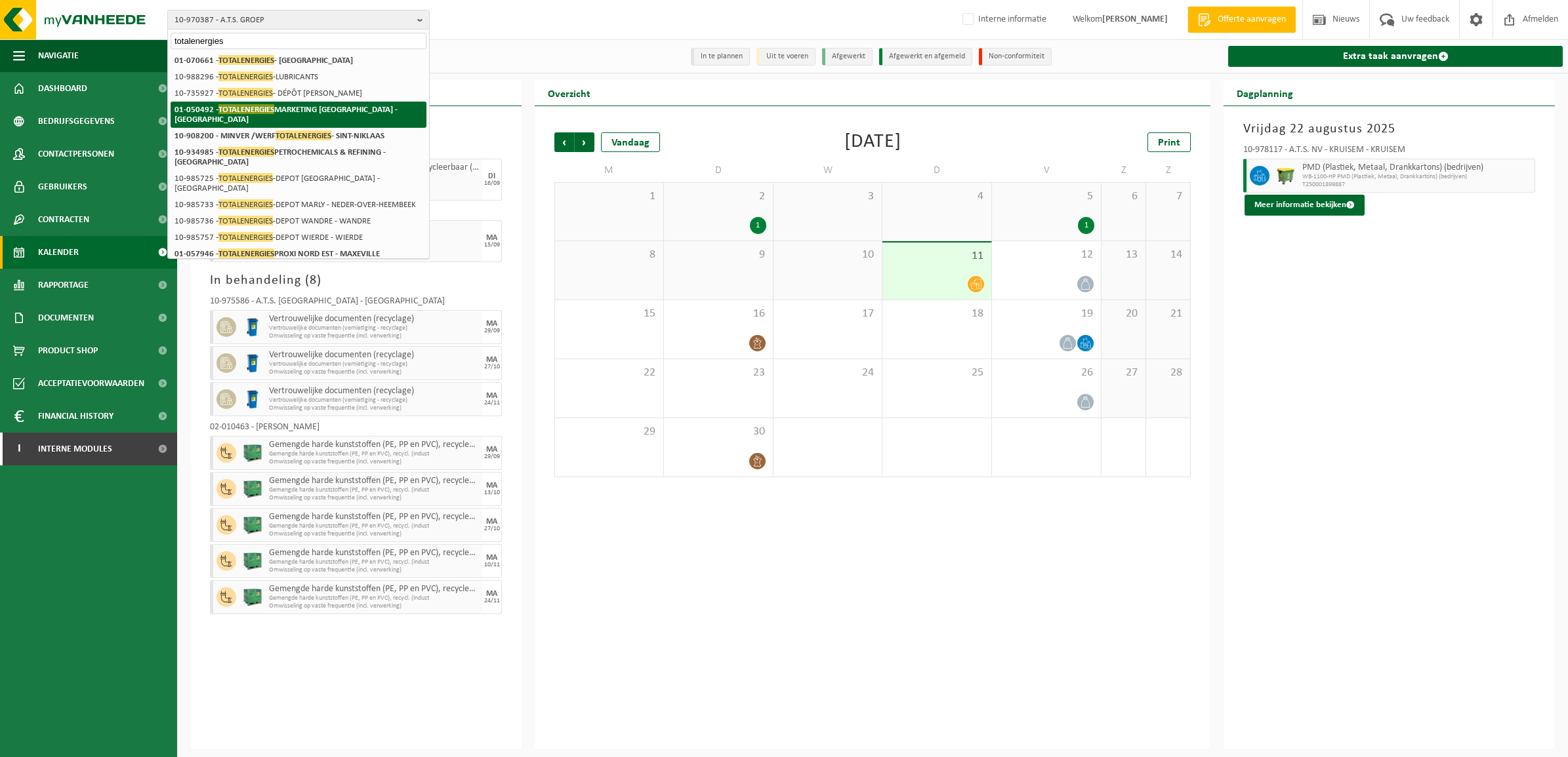
type input "totalenergies"
click at [271, 115] on li "01-050492 - TOTALENERGIES MARKETING BELGIUM - BRUSSEL" at bounding box center [298, 115] width 256 height 27
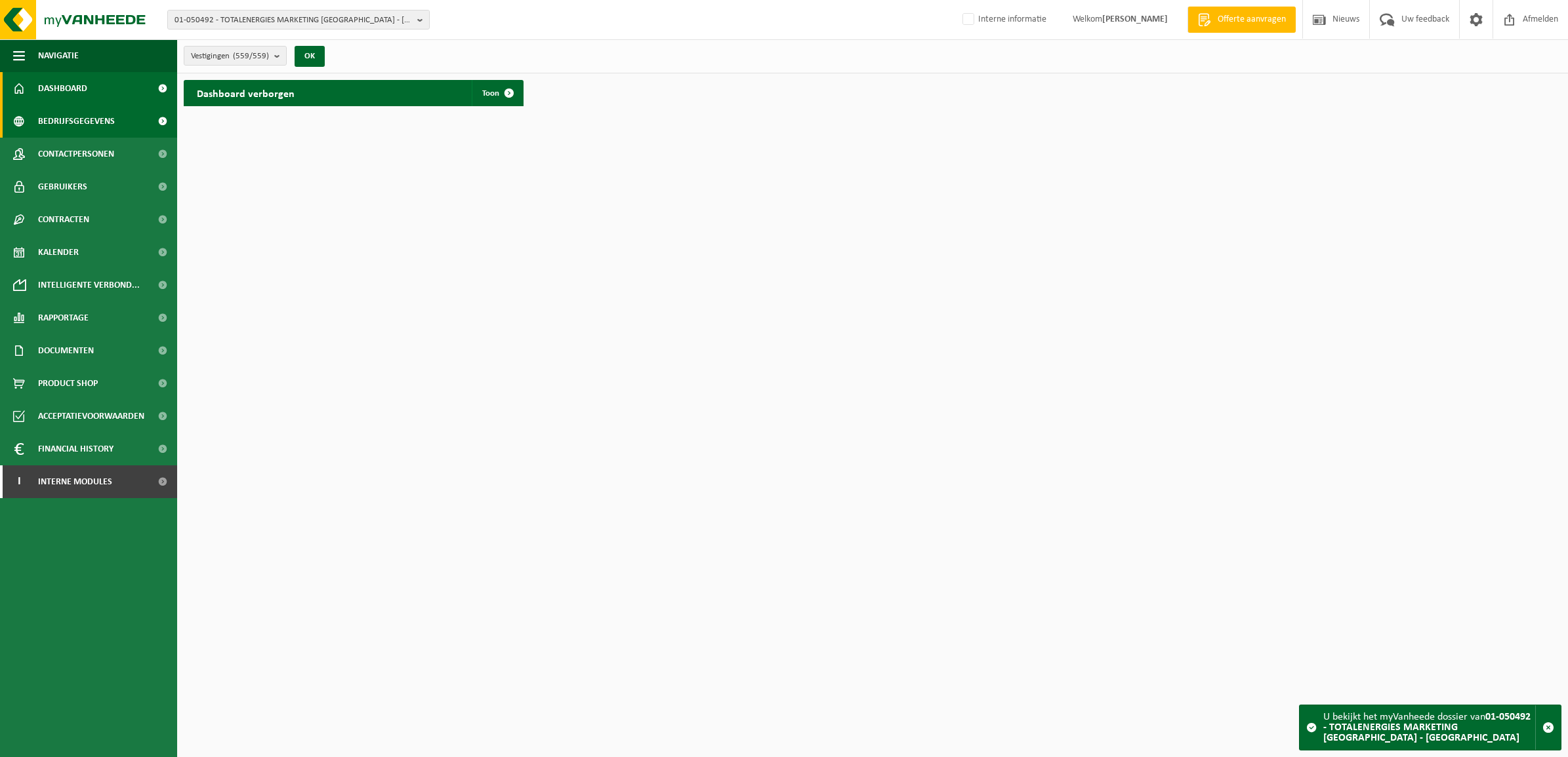
click at [62, 113] on span "Bedrijfsgegevens" at bounding box center [76, 121] width 77 height 32
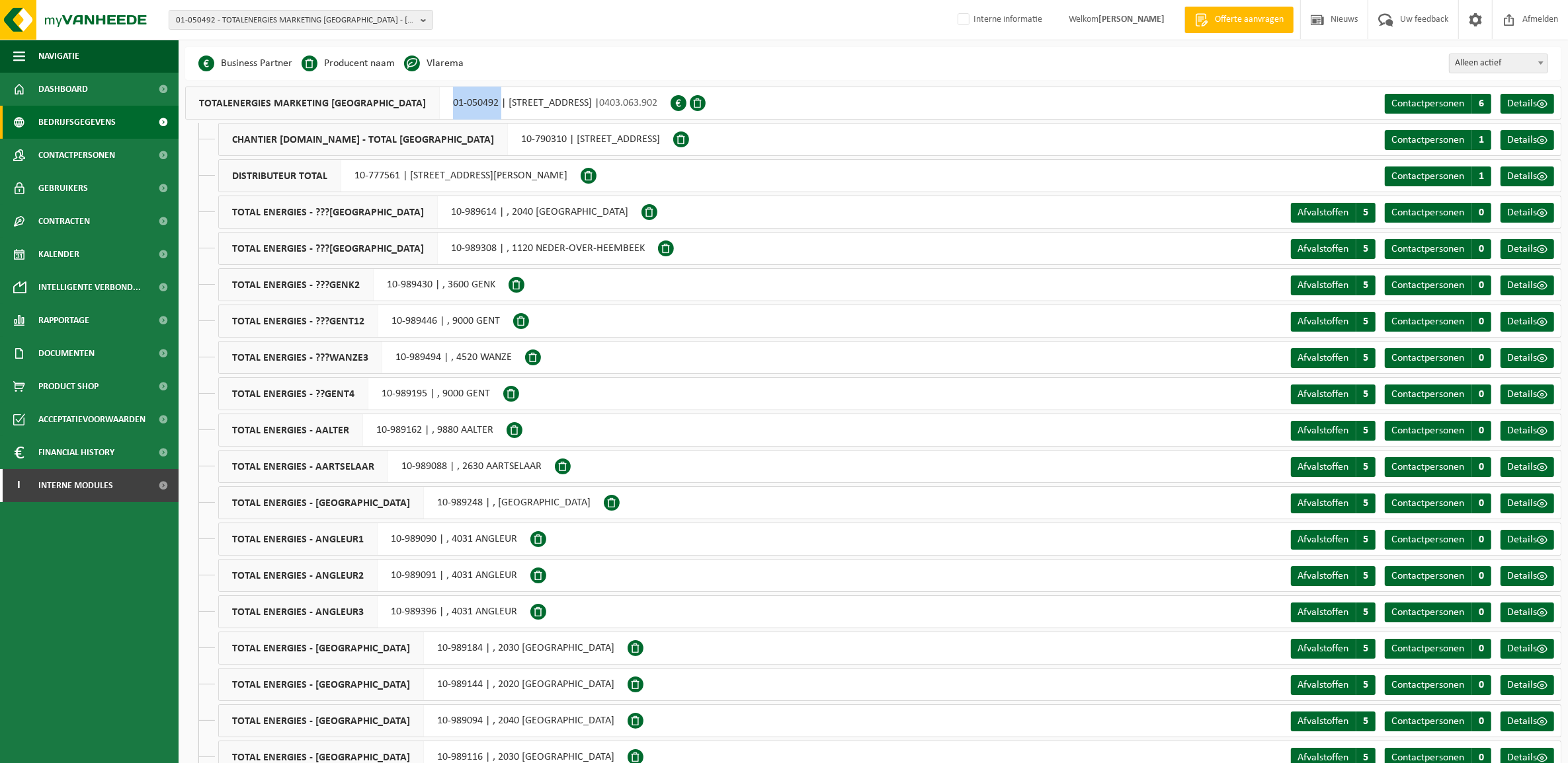
drag, startPoint x: 444, startPoint y: 97, endPoint x: 398, endPoint y: 97, distance: 46.0
click at [398, 97] on div "TOTALENERGIES MARKETING [GEOGRAPHIC_DATA] 01-050492 | [STREET_ADDRESS] | 0403.0…" at bounding box center [427, 103] width 485 height 33
copy div "01-050492"
